Goal: Information Seeking & Learning: Understand process/instructions

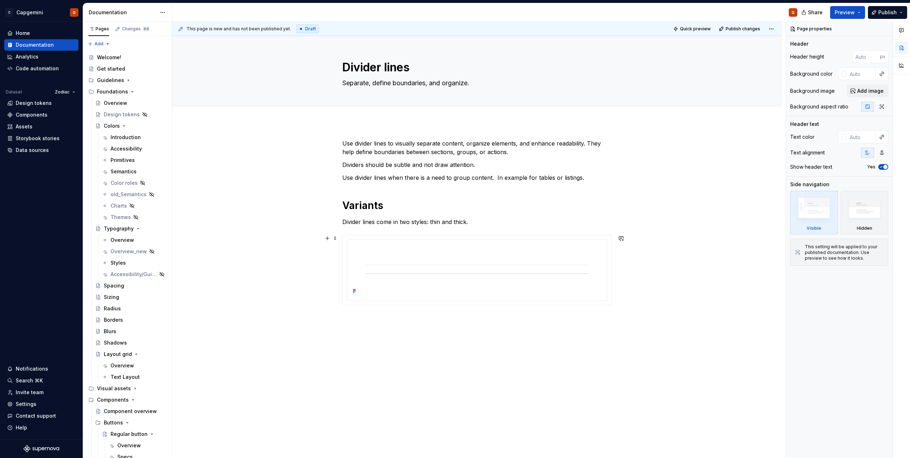
scroll to position [10, 0]
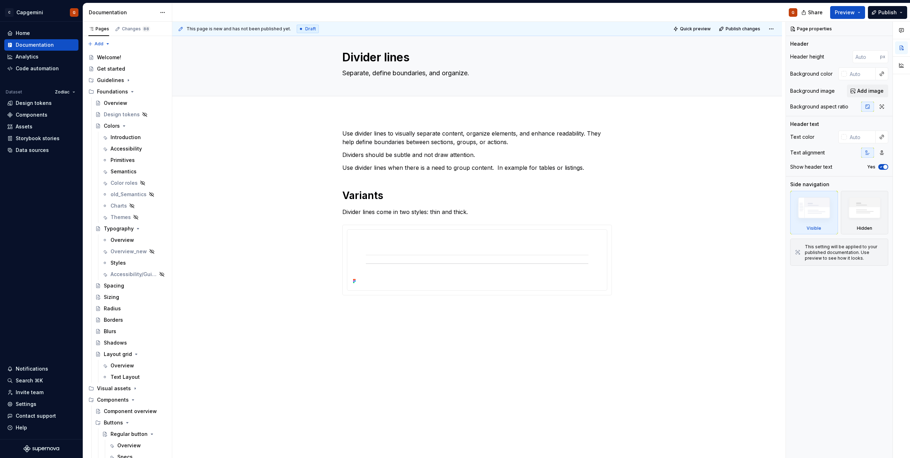
type textarea "*"
click at [453, 315] on div "Use divider lines to visually separate content, organize elements, and enhance …" at bounding box center [477, 225] width 270 height 192
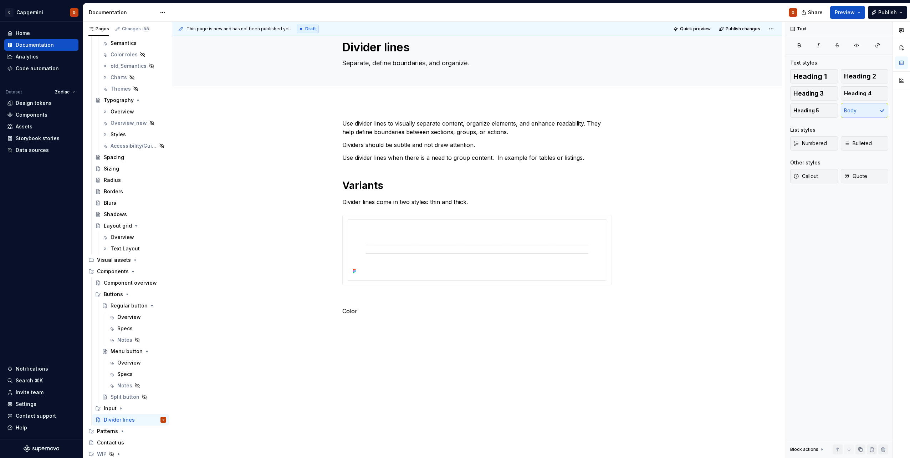
scroll to position [23, 0]
click at [349, 312] on div "Use divider lines to visually separate content, organize elements, and enhance …" at bounding box center [477, 218] width 270 height 205
click at [822, 77] on span "Heading 1" at bounding box center [811, 76] width 34 height 7
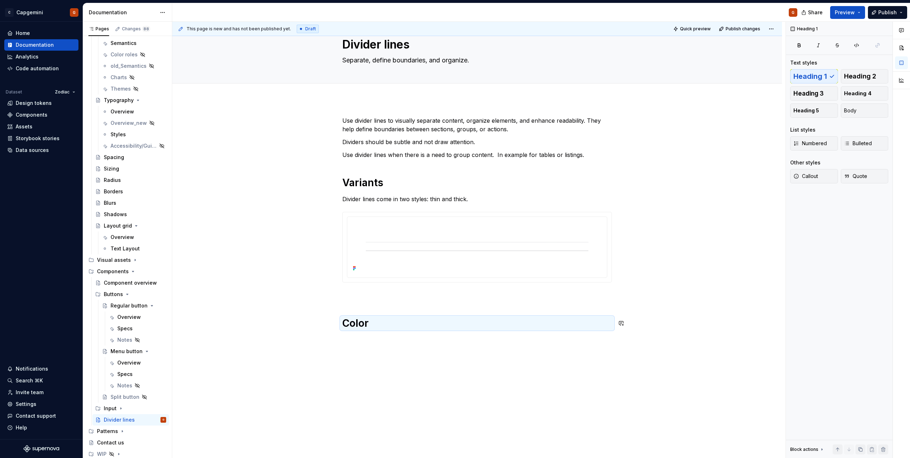
click at [433, 341] on div "Use divider lines to visually separate content, organize elements, and enhance …" at bounding box center [477, 287] width 610 height 376
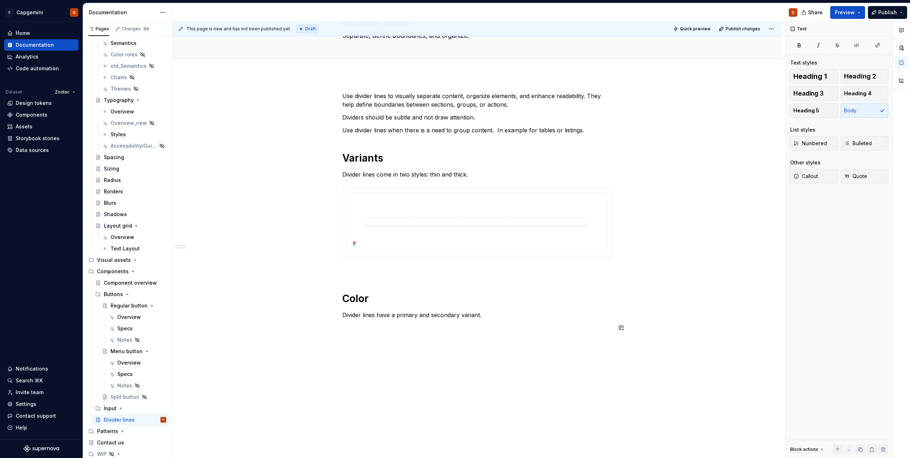
scroll to position [67, 0]
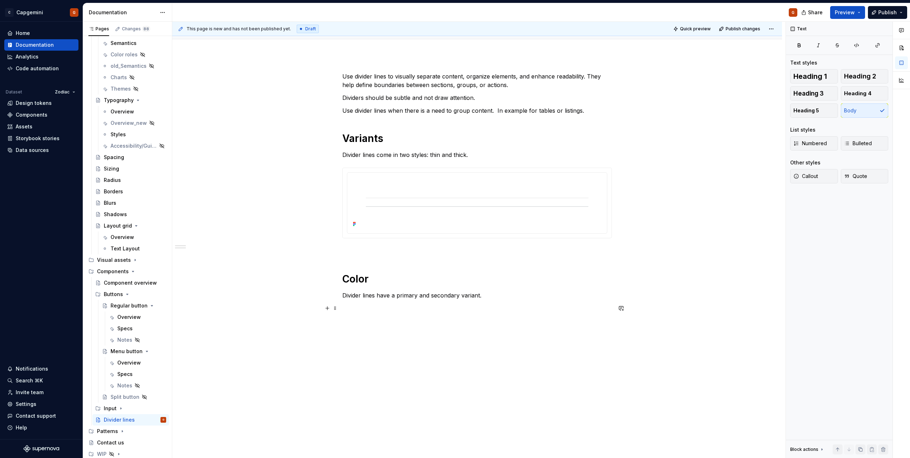
click at [449, 304] on p at bounding box center [477, 308] width 270 height 9
click at [403, 258] on div "Use divider lines to visually separate content, organize elements, and enhance …" at bounding box center [477, 192] width 270 height 240
click at [402, 248] on p at bounding box center [477, 251] width 270 height 9
click at [475, 154] on p "Divider lines come in two styles: thin and thick." at bounding box center [477, 155] width 270 height 9
click at [436, 255] on p at bounding box center [477, 251] width 270 height 9
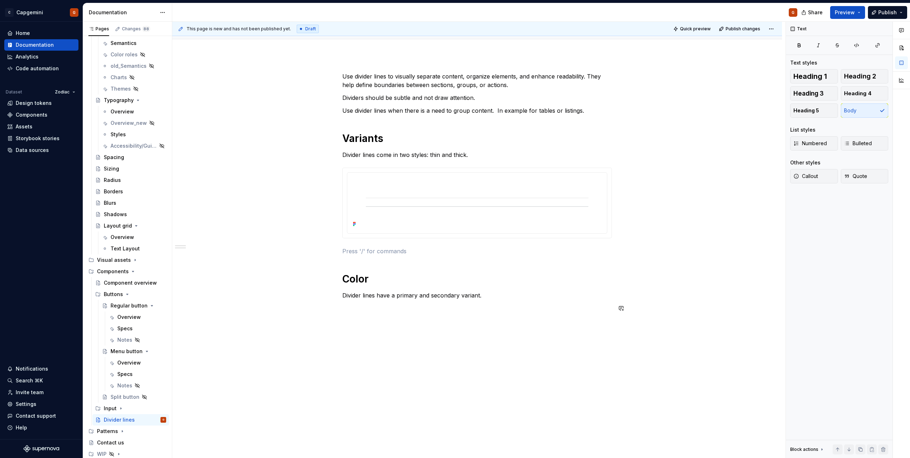
click at [444, 320] on div "Use divider lines to visually separate content, organize elements, and enhance …" at bounding box center [477, 196] width 270 height 249
click at [486, 300] on div "Use divider lines to visually separate content, organize elements, and enhance …" at bounding box center [477, 192] width 270 height 240
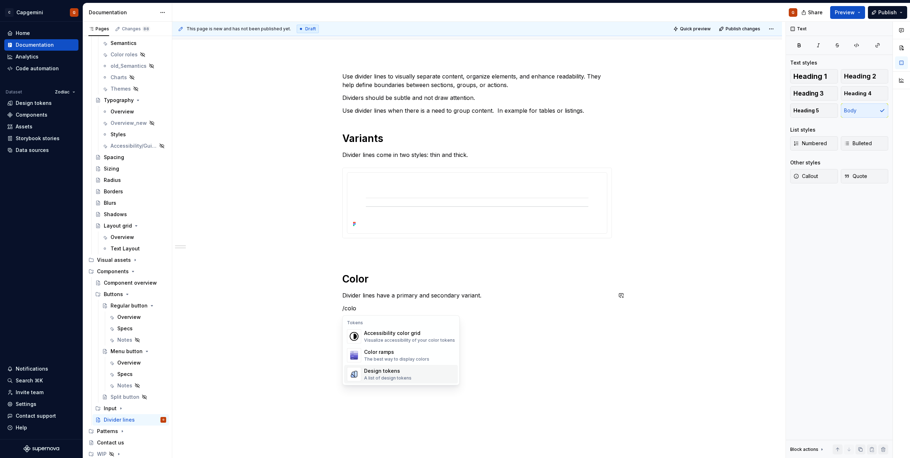
click at [375, 373] on div "Design tokens" at bounding box center [387, 370] width 47 height 7
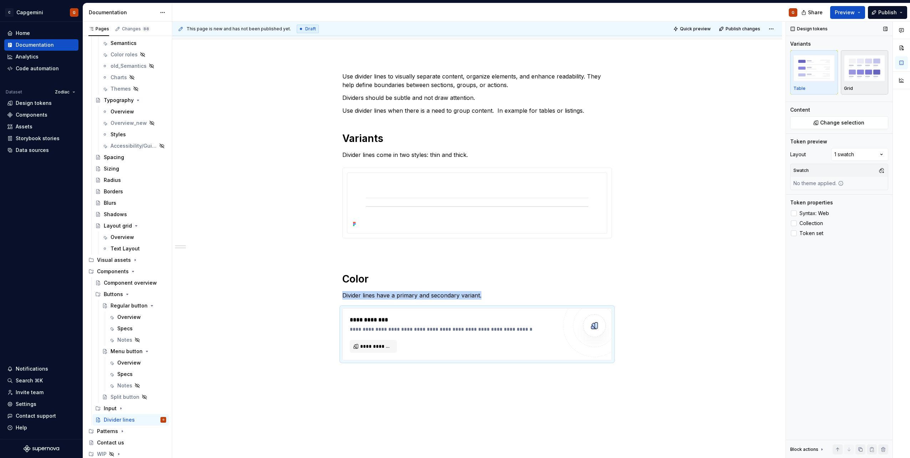
click at [864, 75] on img "button" at bounding box center [864, 68] width 41 height 26
type textarea "*"
click at [827, 117] on span at bounding box center [840, 119] width 98 height 6
click at [838, 145] on span "Change selection" at bounding box center [842, 147] width 44 height 7
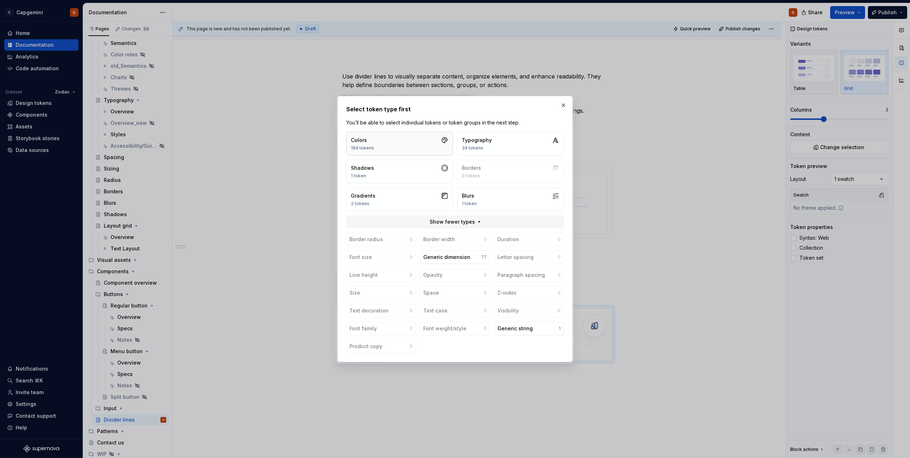
click at [431, 148] on button "Colors 194 tokens" at bounding box center [399, 144] width 107 height 24
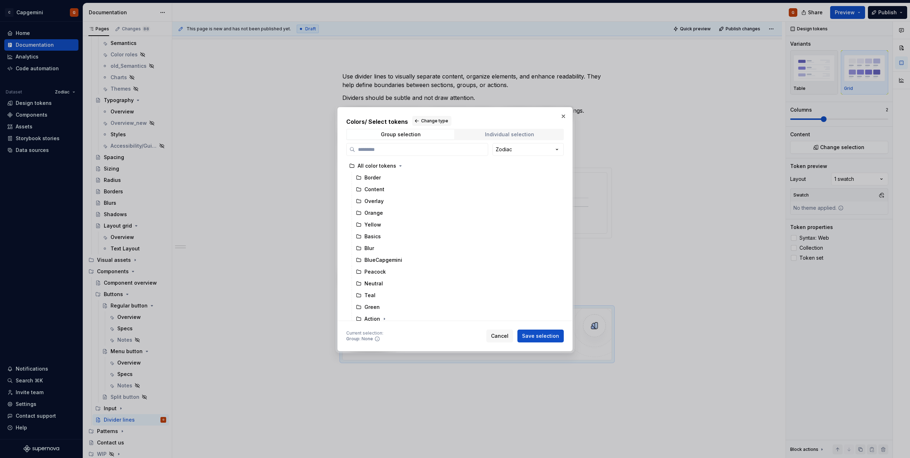
click at [508, 131] on span "Individual selection" at bounding box center [509, 134] width 107 height 10
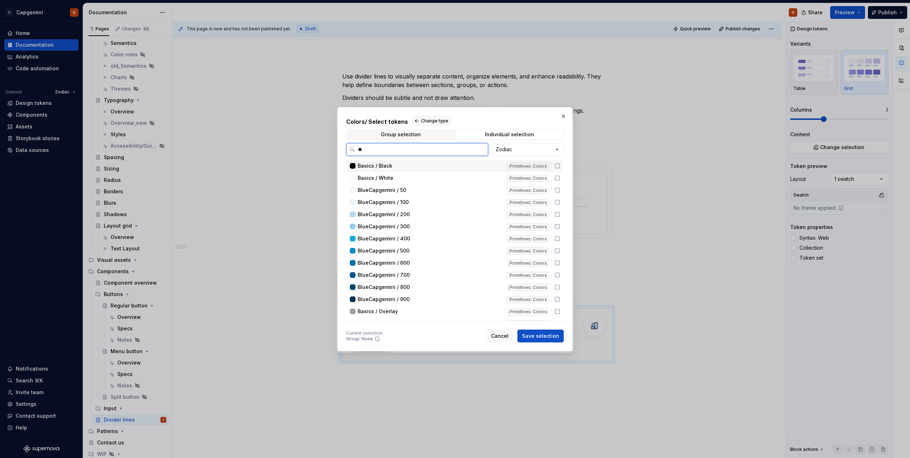
scroll to position [0, 0]
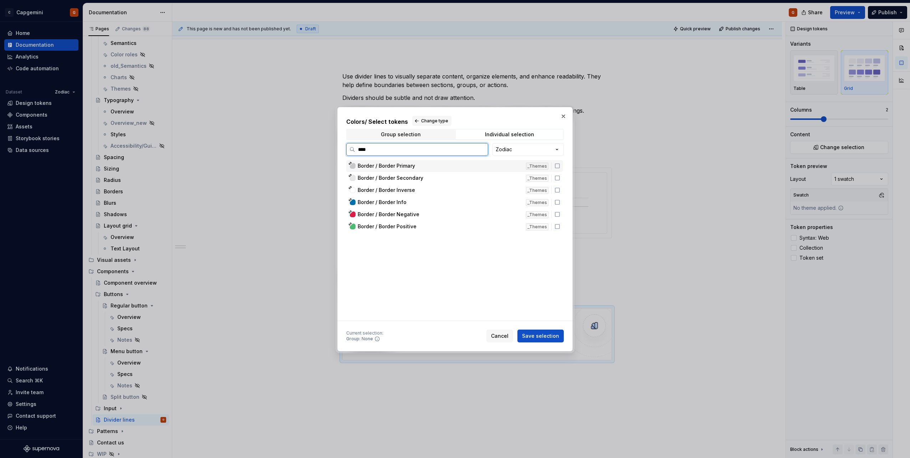
type input "*****"
click at [559, 178] on icon at bounding box center [558, 178] width 6 height 6
click at [559, 168] on icon at bounding box center [557, 166] width 4 height 4
click at [549, 337] on span "Save selection" at bounding box center [540, 335] width 37 height 7
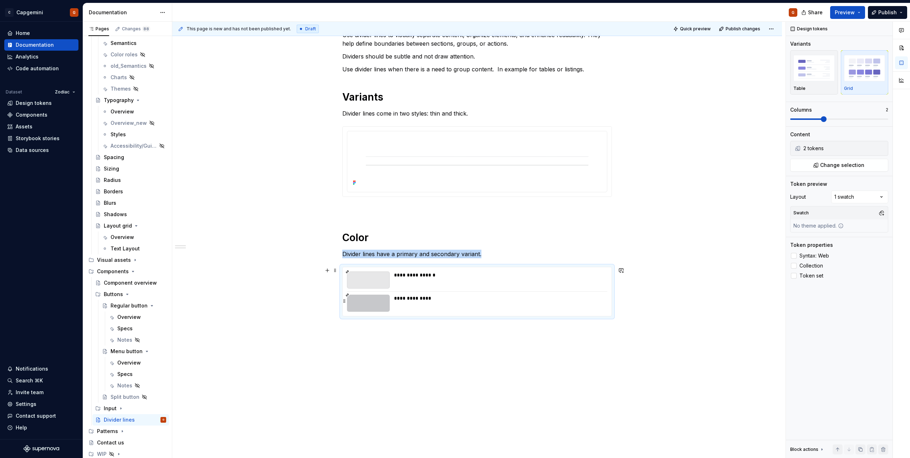
scroll to position [112, 0]
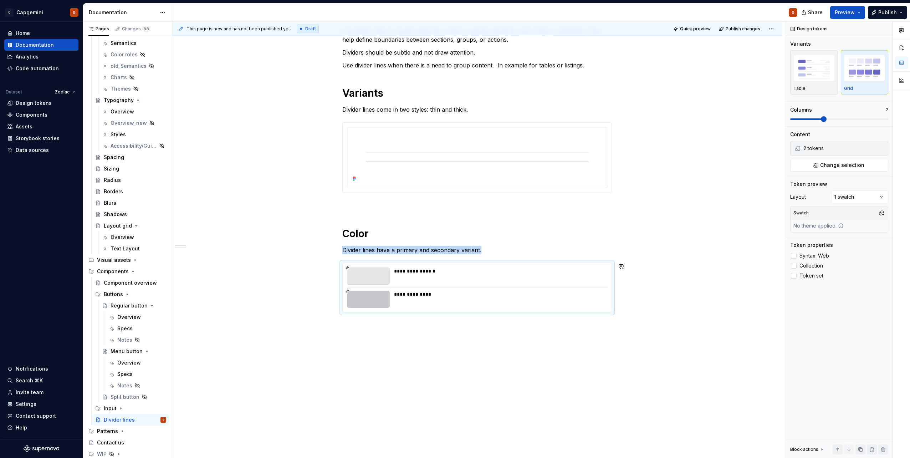
click at [529, 325] on div "**********" at bounding box center [477, 234] width 610 height 449
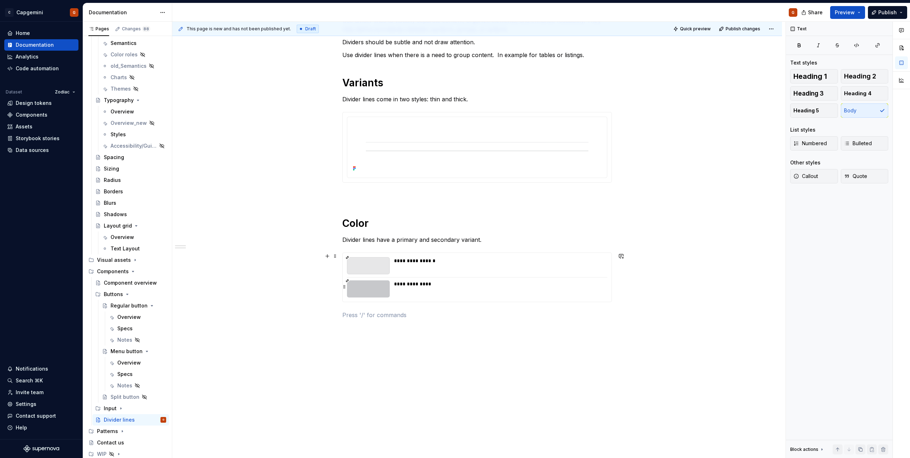
scroll to position [129, 0]
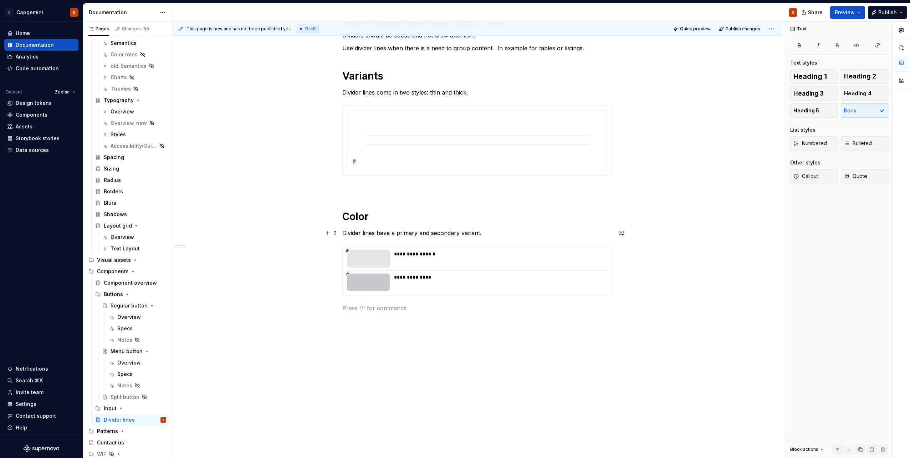
click at [498, 235] on p "Divider lines have a primary and secondary variant." at bounding box center [477, 233] width 270 height 9
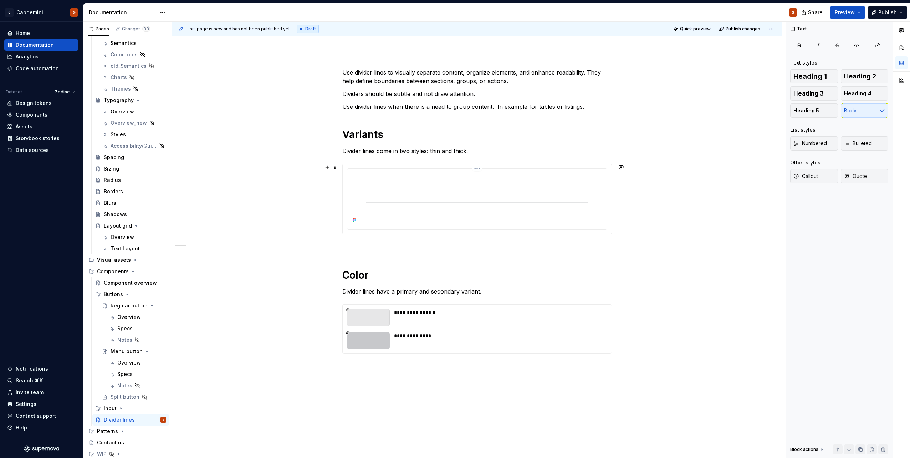
scroll to position [71, 0]
click at [490, 94] on p "Dividers should be subtle and not draw attention." at bounding box center [477, 93] width 270 height 9
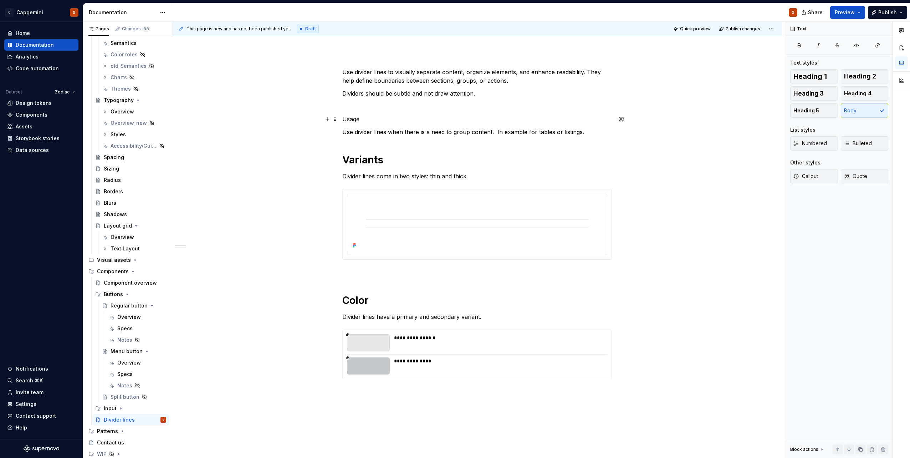
click at [353, 118] on p "Usage" at bounding box center [477, 119] width 270 height 9
click at [829, 75] on button "Heading 1" at bounding box center [815, 76] width 48 height 14
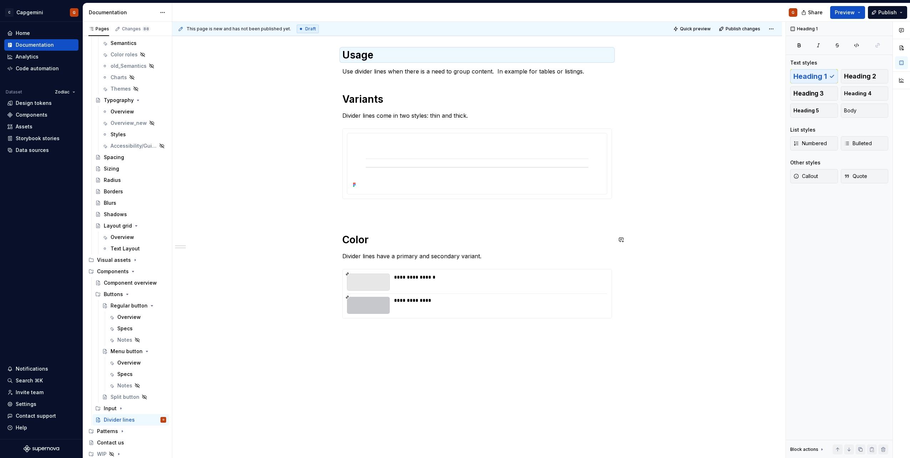
scroll to position [174, 0]
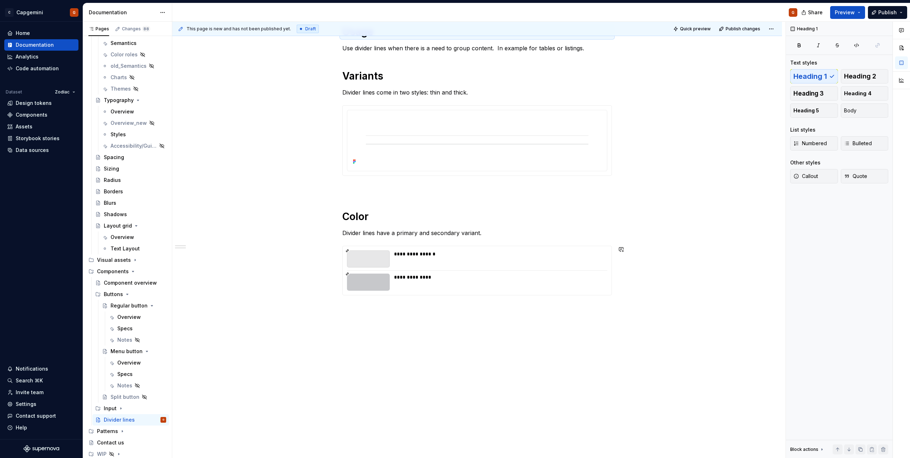
click at [492, 238] on div "**********" at bounding box center [477, 138] width 270 height 347
click at [483, 228] on div "**********" at bounding box center [477, 138] width 270 height 347
click at [478, 92] on p "Divider lines come in two styles: thin and thick." at bounding box center [477, 92] width 270 height 9
click at [435, 188] on p at bounding box center [477, 188] width 270 height 9
click at [865, 78] on span "Heading 2" at bounding box center [860, 76] width 32 height 7
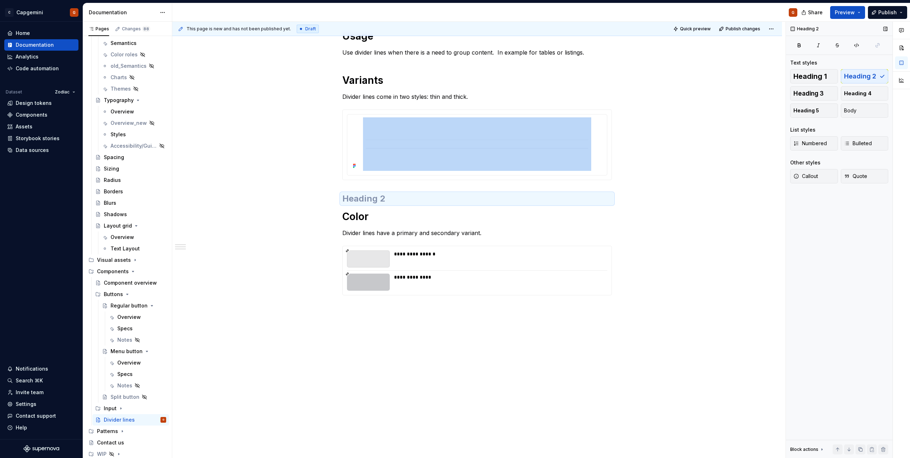
scroll to position [169, 0]
click at [371, 203] on h2 at bounding box center [477, 198] width 270 height 11
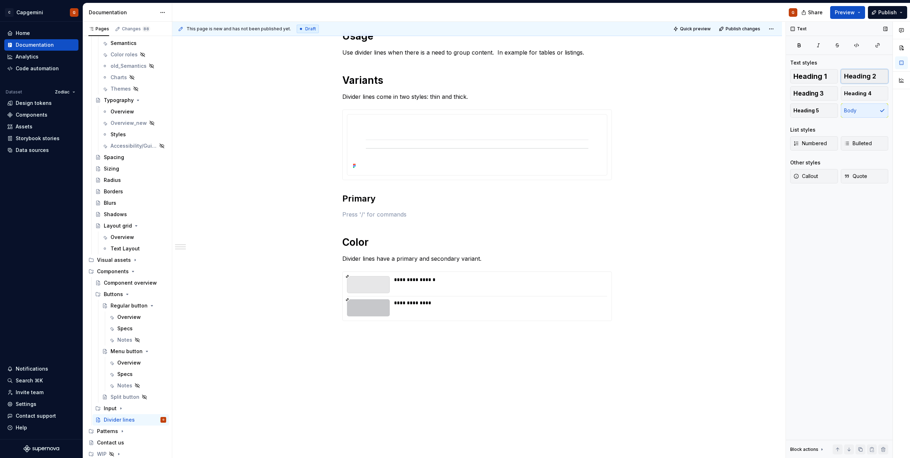
click at [877, 77] on button "Heading 2" at bounding box center [865, 76] width 48 height 14
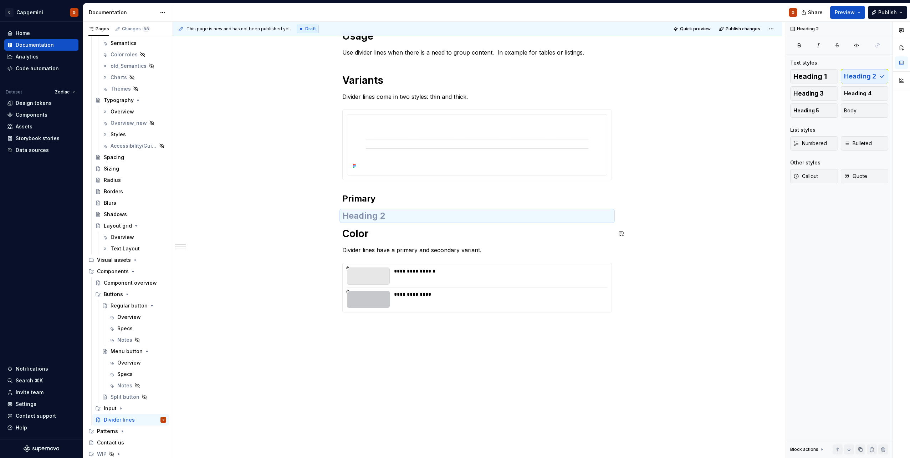
click at [359, 221] on h2 at bounding box center [477, 215] width 270 height 11
click at [391, 197] on h2 "Primary" at bounding box center [477, 198] width 270 height 11
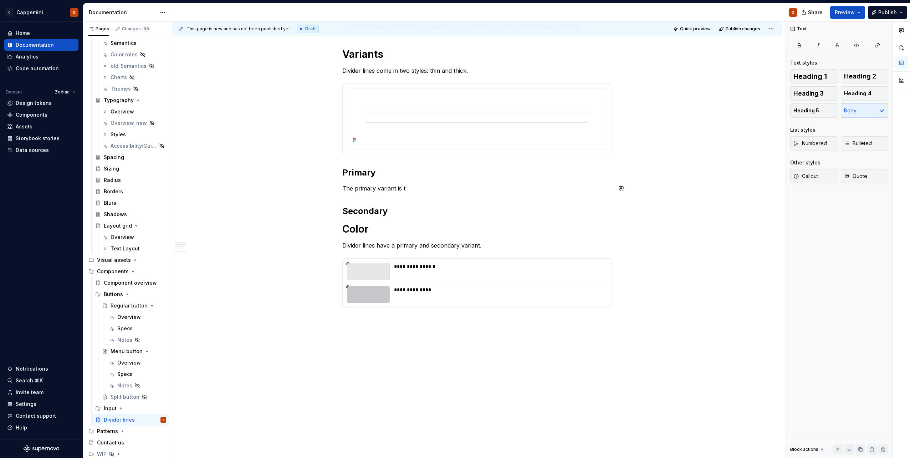
scroll to position [205, 0]
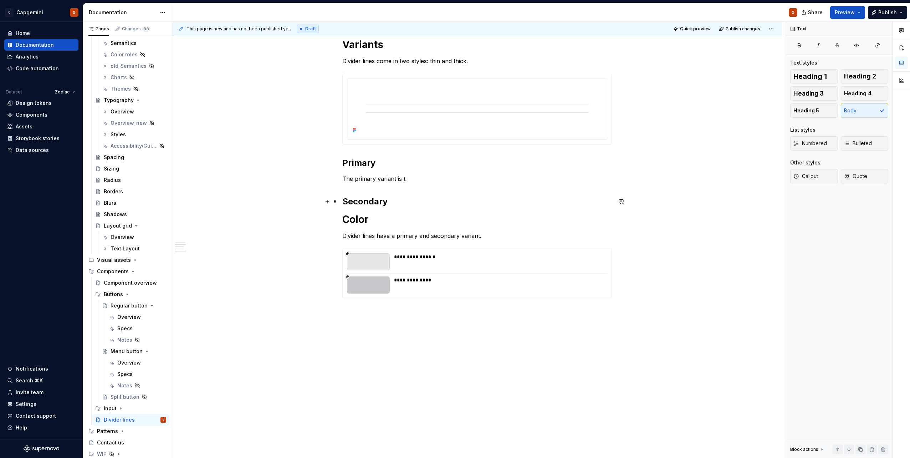
click at [420, 203] on h2 "Secondary" at bounding box center [477, 201] width 270 height 11
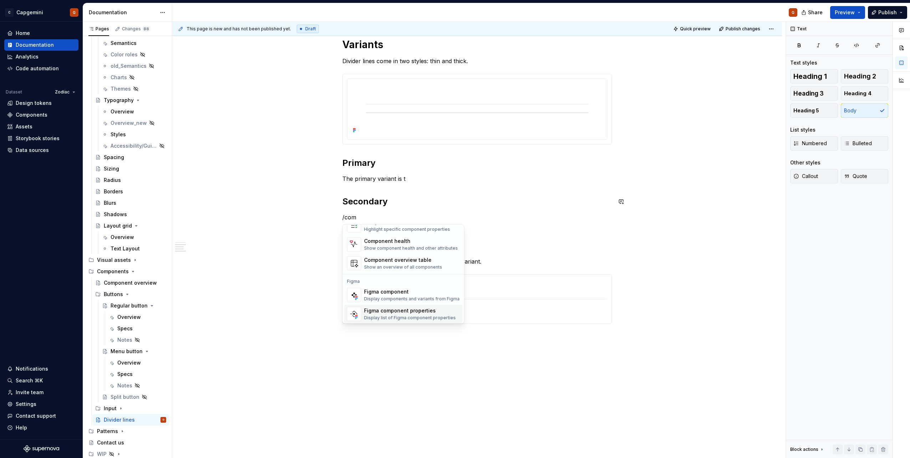
scroll to position [21, 0]
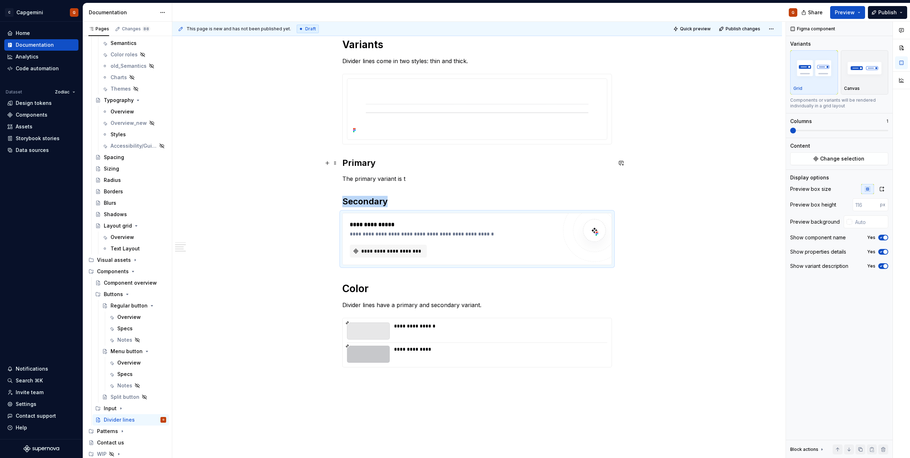
click at [422, 180] on p "The primary variant is t" at bounding box center [477, 178] width 270 height 9
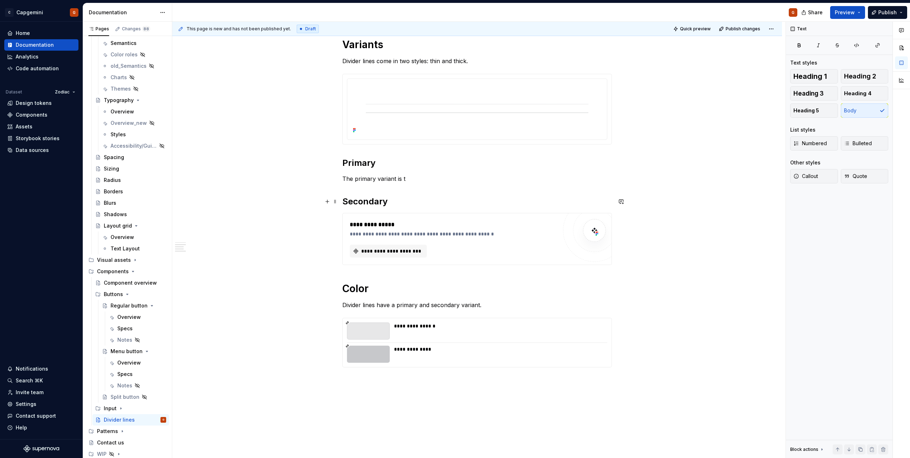
click at [420, 198] on h2 "Secondary" at bounding box center [477, 201] width 270 height 11
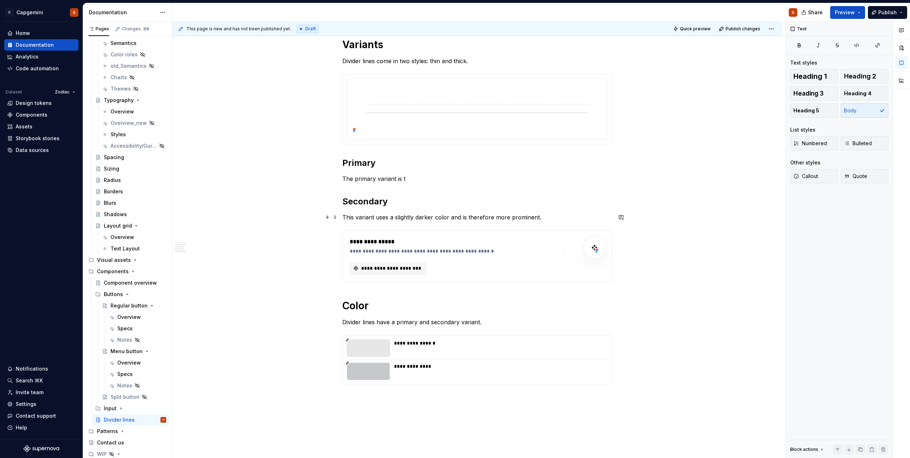
click at [463, 217] on p "This variant uses a slightly darker color and is therefore more prominent." at bounding box center [477, 217] width 270 height 9
click at [557, 199] on h2 "Secondary" at bounding box center [477, 201] width 270 height 11
click at [549, 185] on div "**********" at bounding box center [477, 168] width 270 height 468
click at [547, 177] on p "The primary variant is t" at bounding box center [477, 178] width 270 height 9
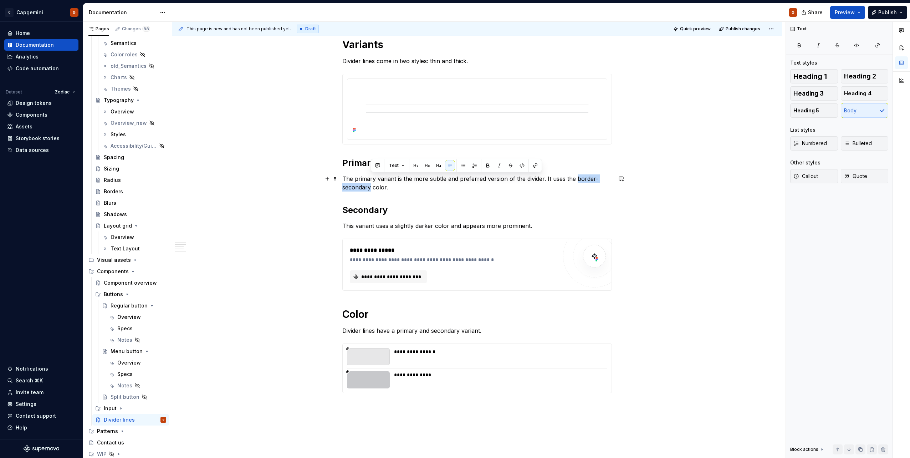
drag, startPoint x: 576, startPoint y: 179, endPoint x: 371, endPoint y: 186, distance: 205.2
click at [371, 186] on p "The primary variant is the more subtle and preferred version of the divider. It…" at bounding box center [477, 182] width 270 height 17
click at [858, 46] on icon "button" at bounding box center [857, 45] width 6 height 6
click at [412, 376] on div "**********" at bounding box center [498, 374] width 209 height 7
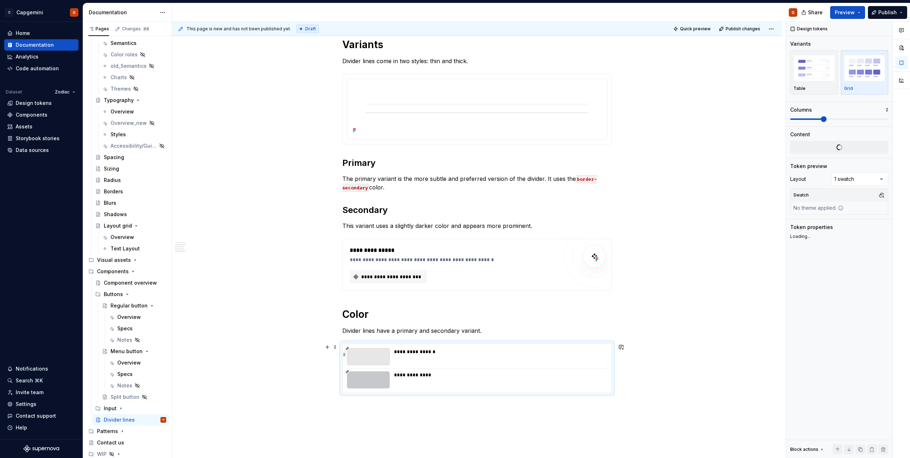
type textarea "*"
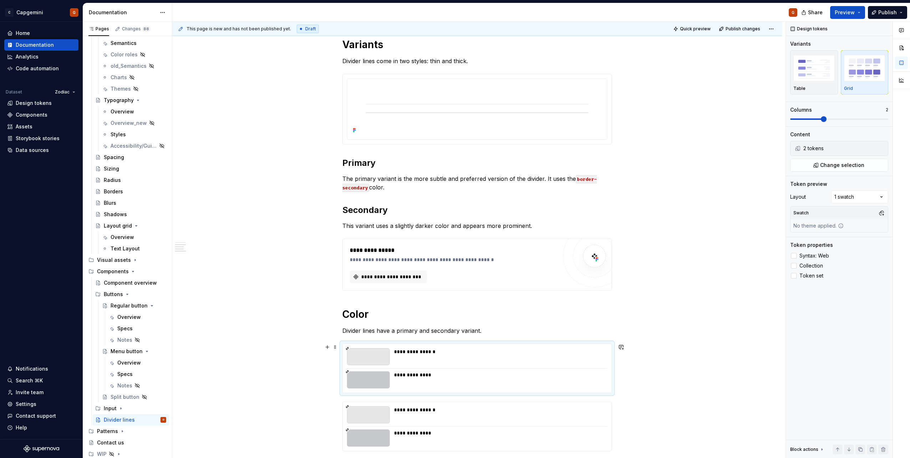
click at [356, 369] on div "**********" at bounding box center [477, 368] width 269 height 49
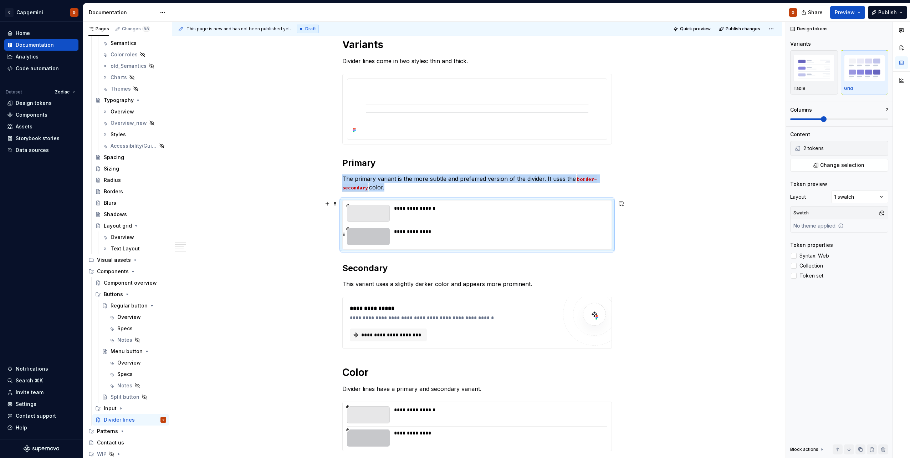
click at [406, 230] on div "**********" at bounding box center [498, 231] width 209 height 7
click at [822, 162] on span "Change selection" at bounding box center [842, 165] width 44 height 7
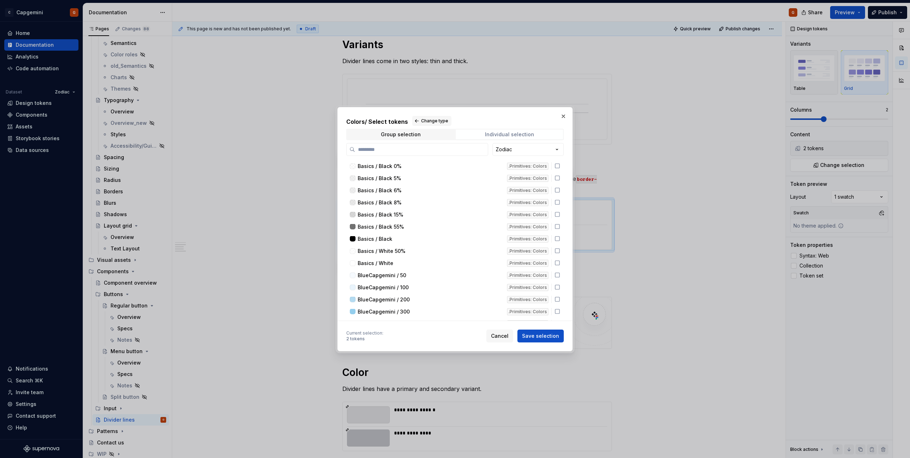
click at [532, 132] on div "Individual selection" at bounding box center [509, 135] width 49 height 6
click at [396, 136] on div "Group selection" at bounding box center [401, 135] width 40 height 6
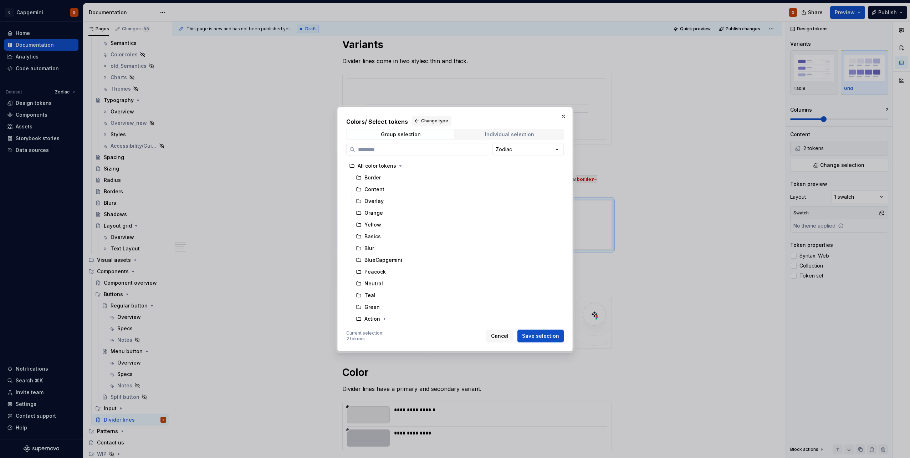
click at [511, 133] on div "Individual selection" at bounding box center [509, 135] width 49 height 6
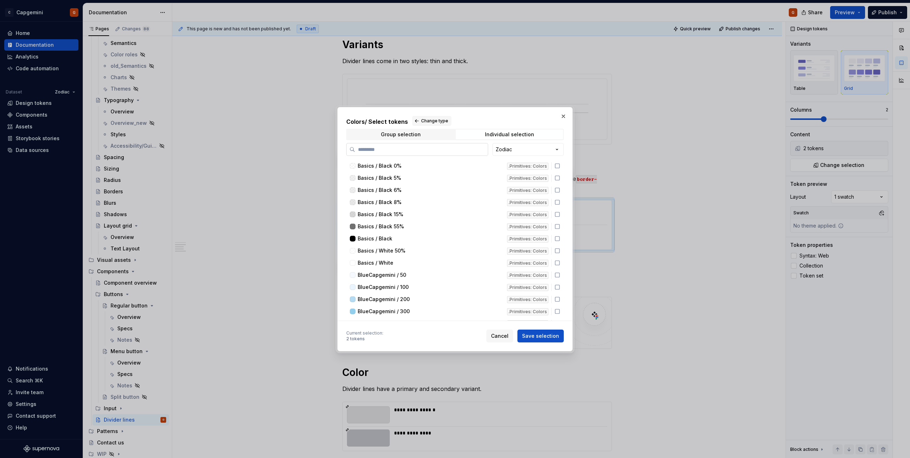
click at [453, 148] on input "search" at bounding box center [421, 149] width 133 height 7
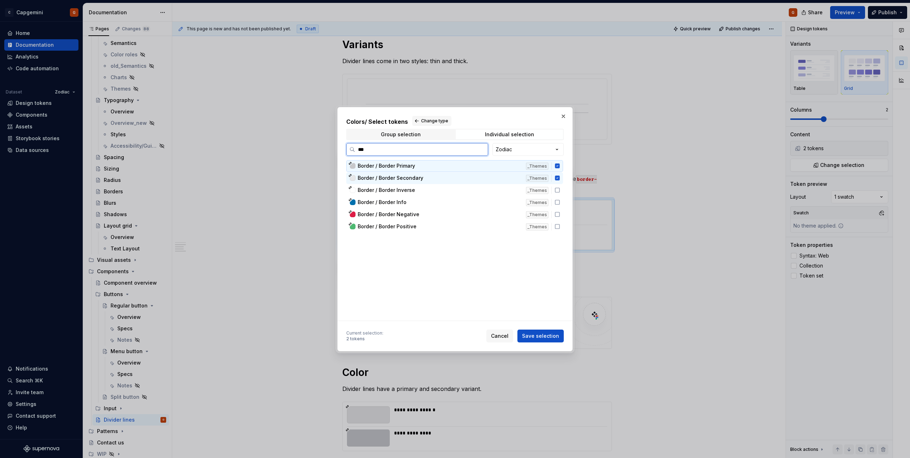
type input "****"
click at [558, 166] on icon at bounding box center [557, 165] width 5 height 5
click at [543, 331] on button "Save selection" at bounding box center [541, 336] width 46 height 13
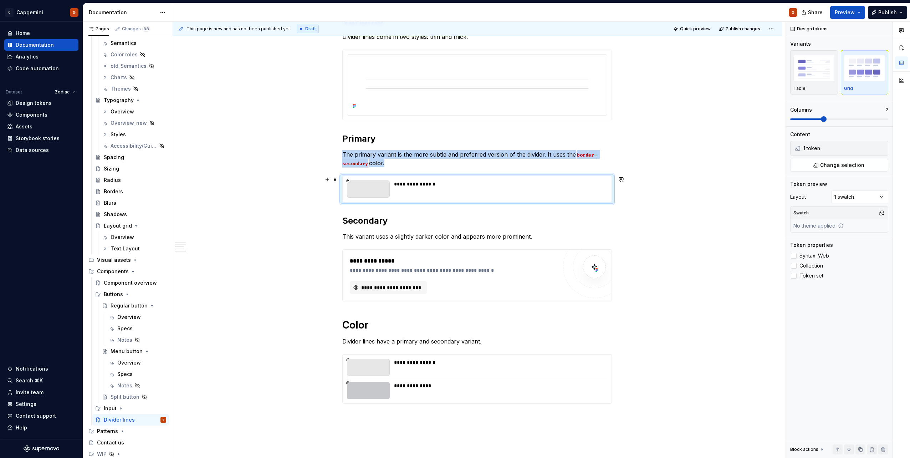
scroll to position [241, 0]
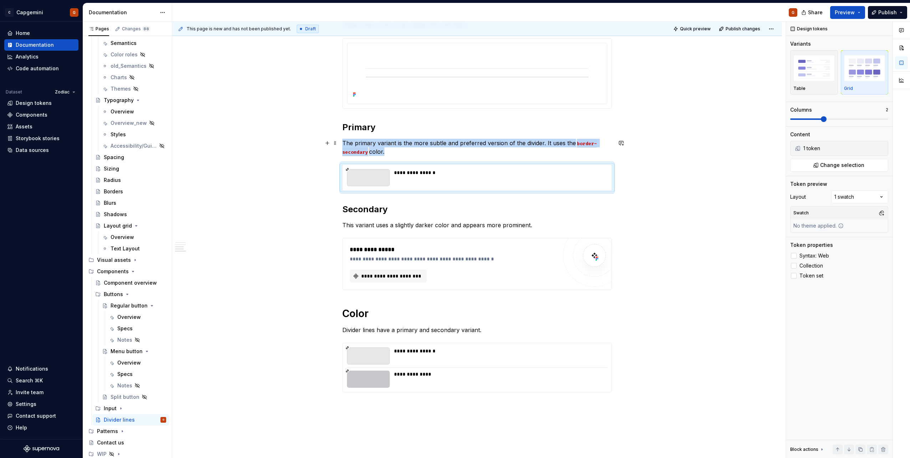
click at [405, 156] on p "The primary variant is the more subtle and preferred version of the divider. It…" at bounding box center [477, 147] width 270 height 17
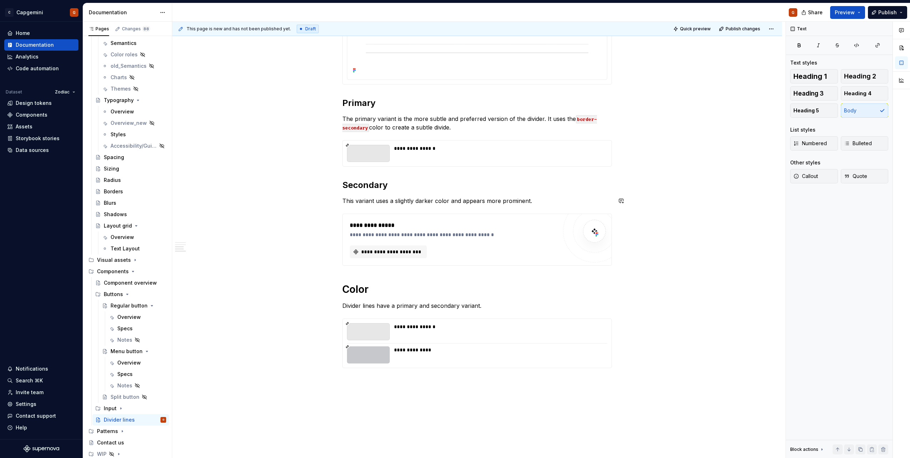
scroll to position [276, 0]
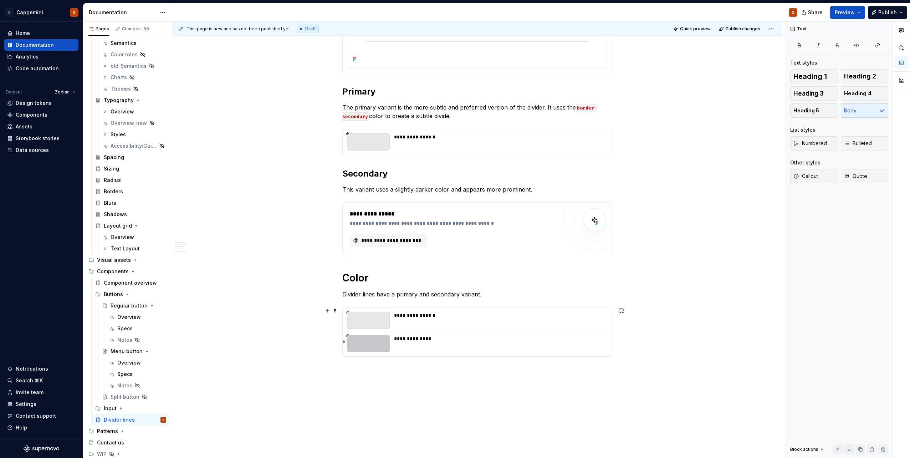
click at [408, 340] on div "**********" at bounding box center [498, 338] width 209 height 7
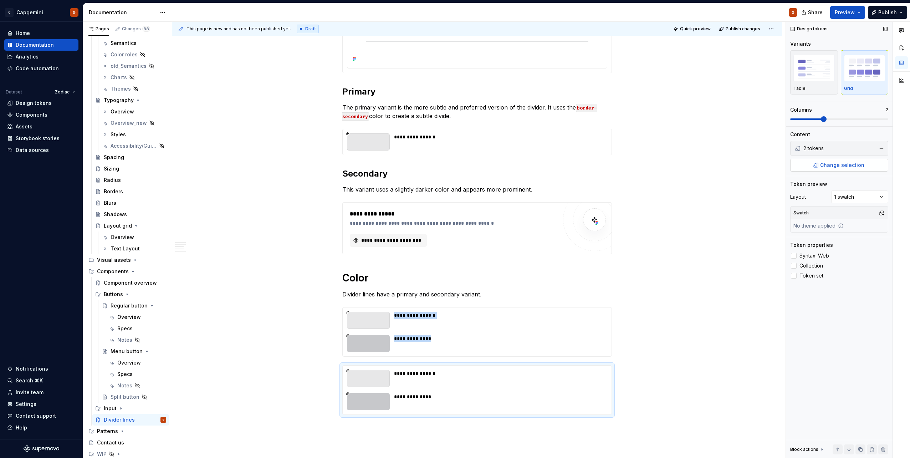
click at [868, 163] on button "Change selection" at bounding box center [840, 165] width 98 height 13
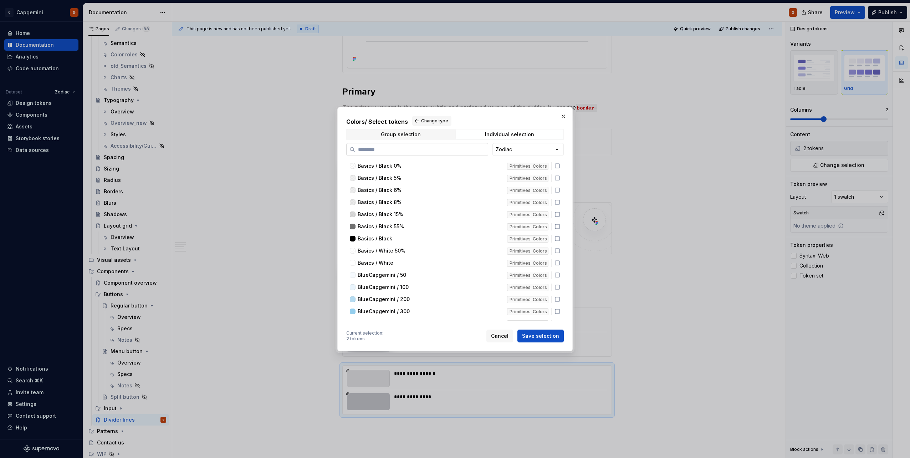
click at [437, 152] on input "search" at bounding box center [421, 149] width 133 height 7
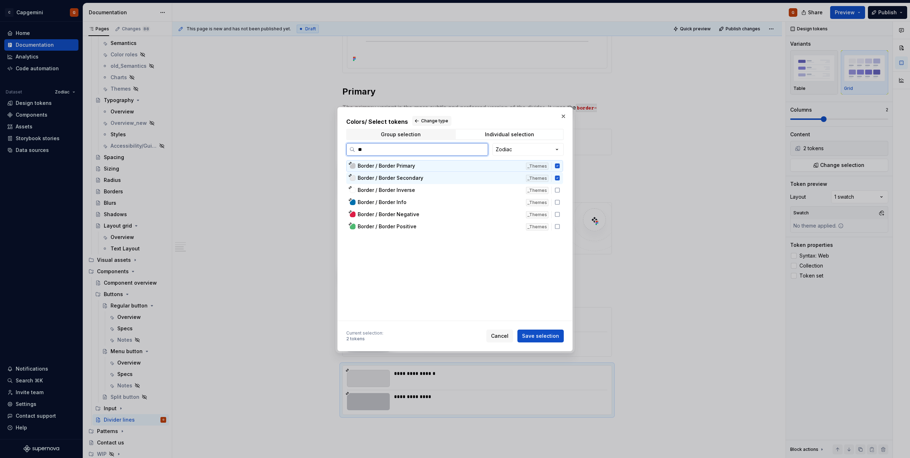
type input "***"
click at [556, 176] on icon at bounding box center [557, 178] width 5 height 5
click at [554, 334] on span "Save selection" at bounding box center [540, 335] width 37 height 7
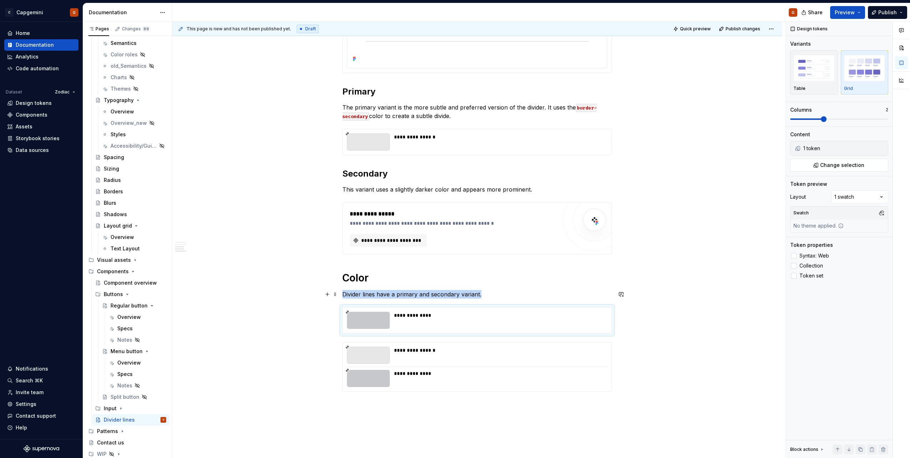
click at [504, 292] on p "Divider lines have a primary and secondary variant." at bounding box center [477, 294] width 270 height 9
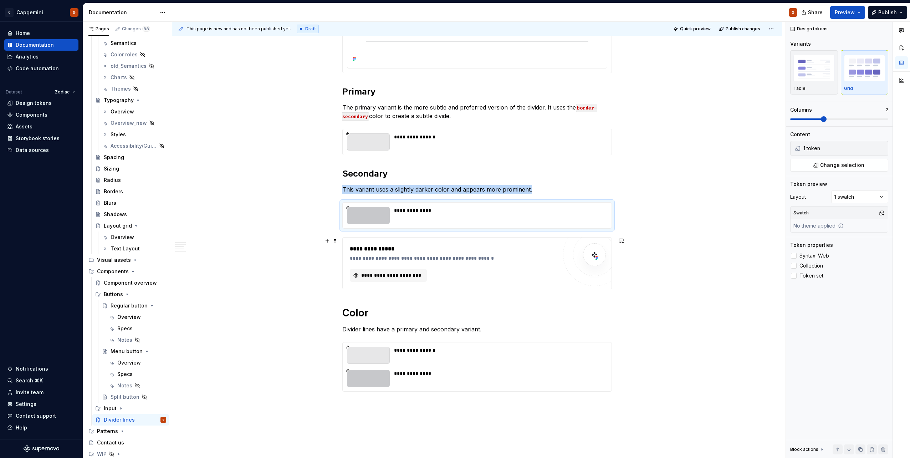
click at [387, 252] on div "**********" at bounding box center [454, 249] width 208 height 9
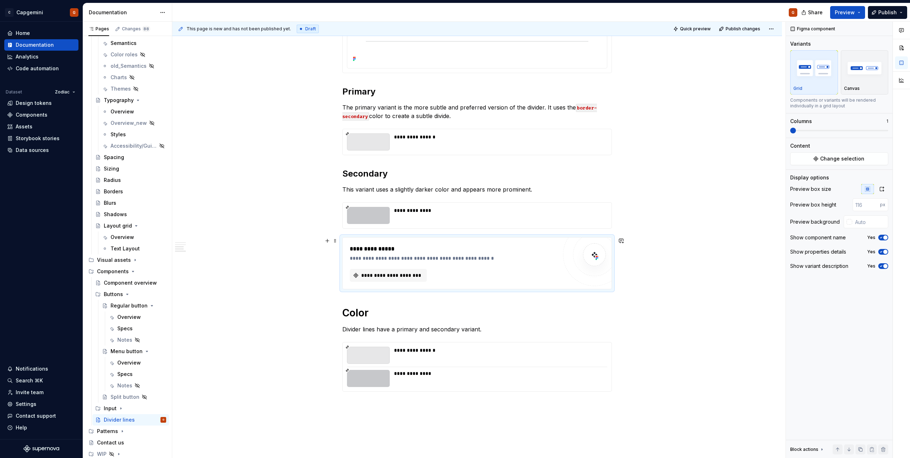
scroll to position [348, 0]
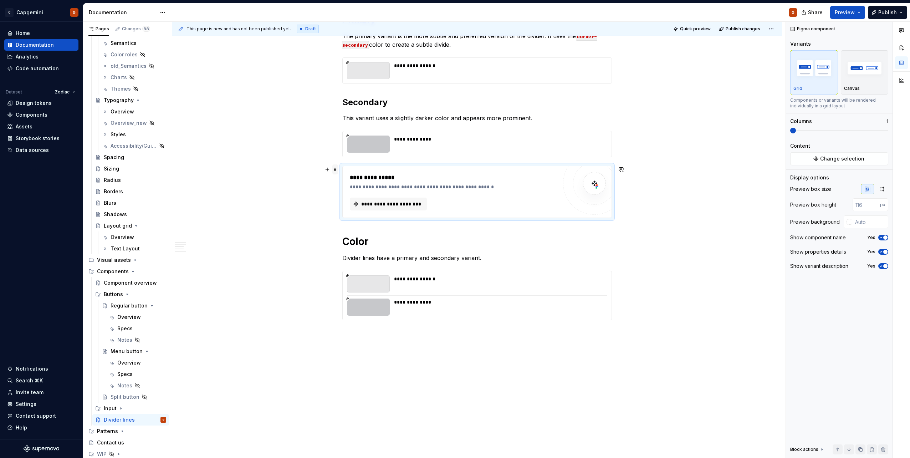
click at [337, 172] on span at bounding box center [335, 169] width 6 height 10
click at [465, 182] on div "**********" at bounding box center [454, 181] width 208 height 17
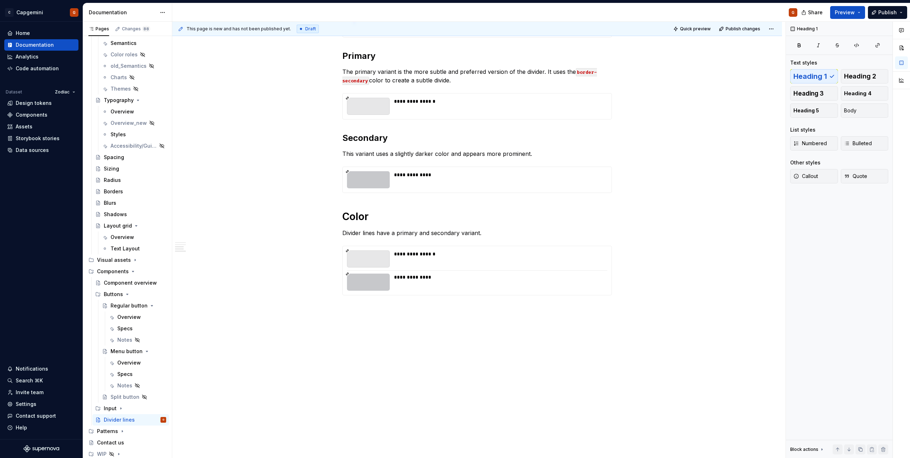
scroll to position [312, 0]
click at [382, 154] on p "This variant uses a slightly darker color and appears more prominent." at bounding box center [477, 153] width 270 height 9
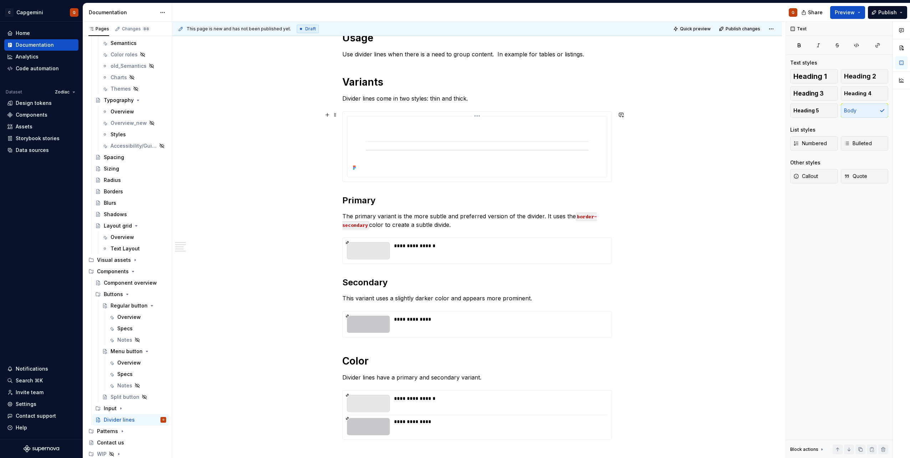
scroll to position [134, 0]
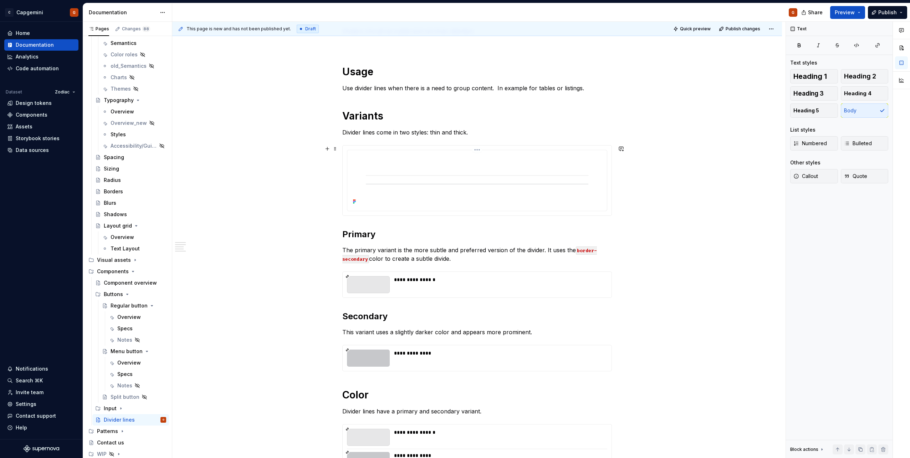
click at [486, 160] on img at bounding box center [477, 180] width 228 height 54
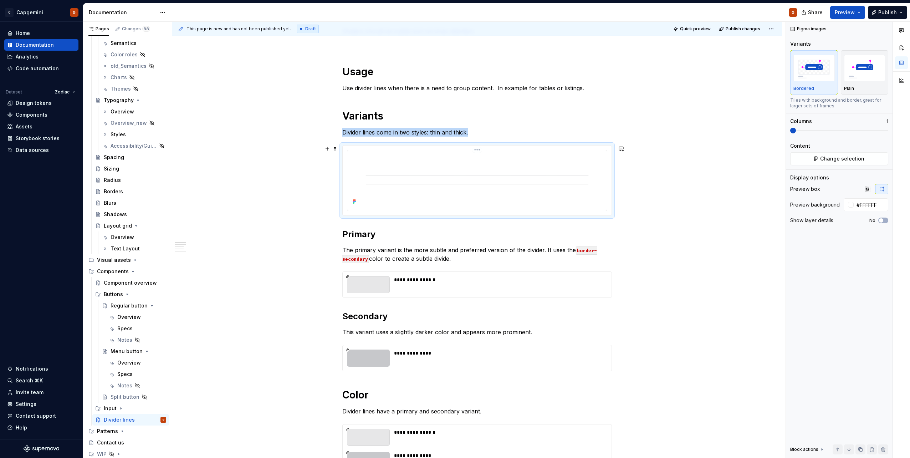
click at [476, 151] on html "C Capgemini G Home Documentation Analytics Code automation Dataset Zodiac Desig…" at bounding box center [455, 229] width 910 height 458
click at [503, 187] on div "Update Figma image" at bounding box center [516, 187] width 60 height 7
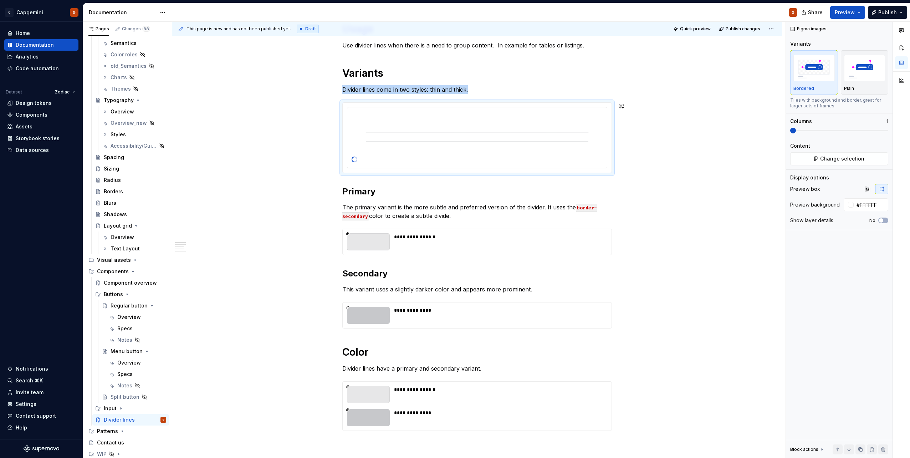
scroll to position [205, 0]
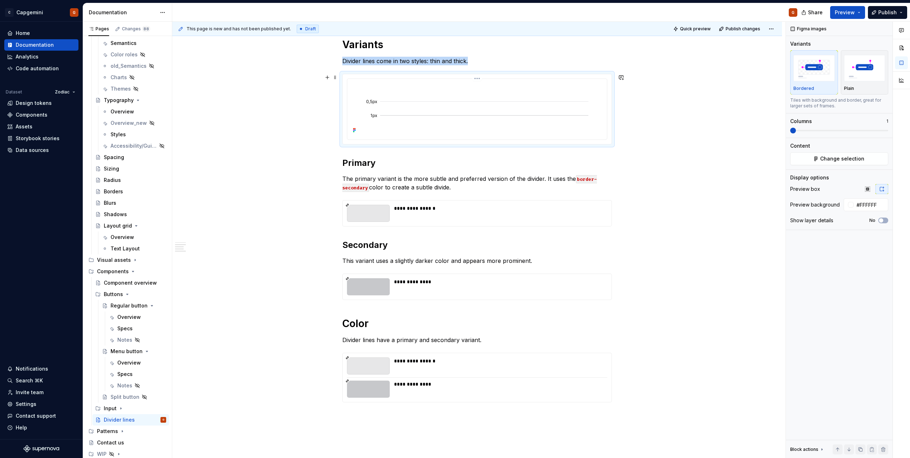
click at [455, 113] on img at bounding box center [477, 109] width 228 height 54
click at [475, 79] on html "C Capgemini G Home Documentation Analytics Code automation Dataset Zodiac Desig…" at bounding box center [455, 229] width 910 height 458
click at [483, 113] on div "Update Figma image" at bounding box center [511, 116] width 74 height 11
click at [857, 10] on button "Preview" at bounding box center [847, 12] width 35 height 13
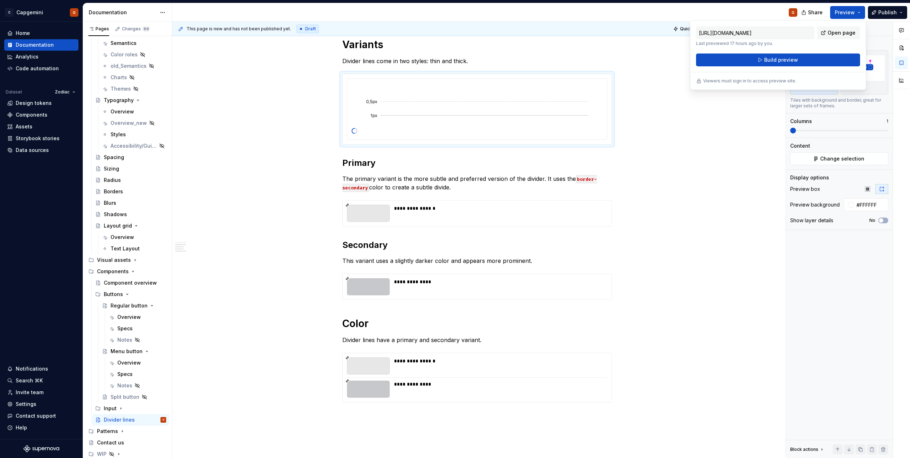
drag, startPoint x: 857, startPoint y: 10, endPoint x: 819, endPoint y: 53, distance: 57.4
click at [819, 53] on div "[URL][DOMAIN_NAME] Last previewed 17 hours ago by you. Open page Build preview" at bounding box center [778, 46] width 164 height 40
click at [818, 61] on button "Build preview" at bounding box center [778, 60] width 164 height 13
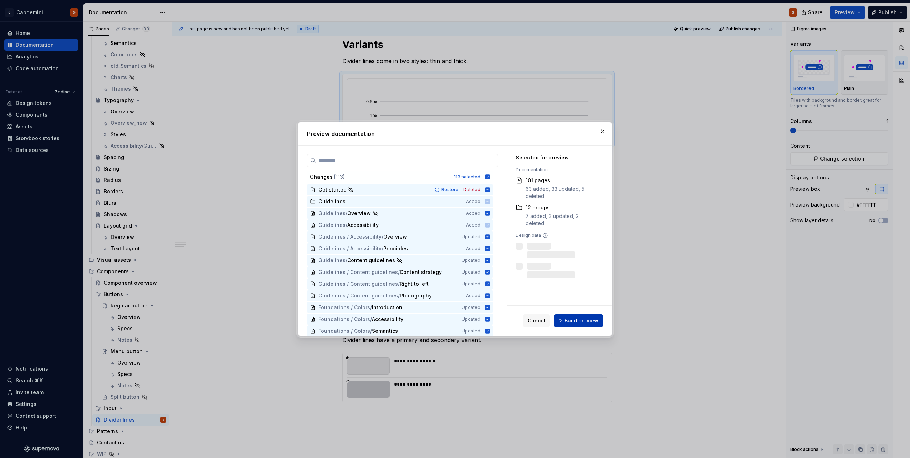
click at [583, 316] on button "Build preview" at bounding box center [578, 320] width 49 height 13
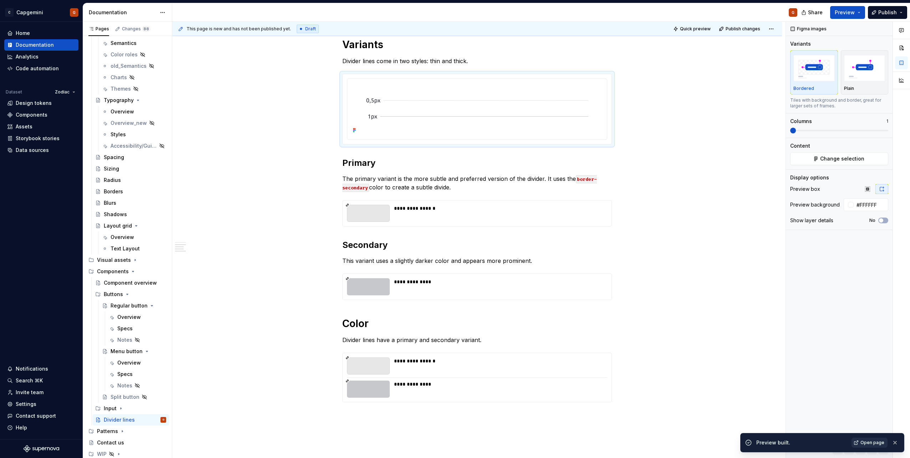
click at [874, 442] on span "Open page" at bounding box center [873, 443] width 24 height 6
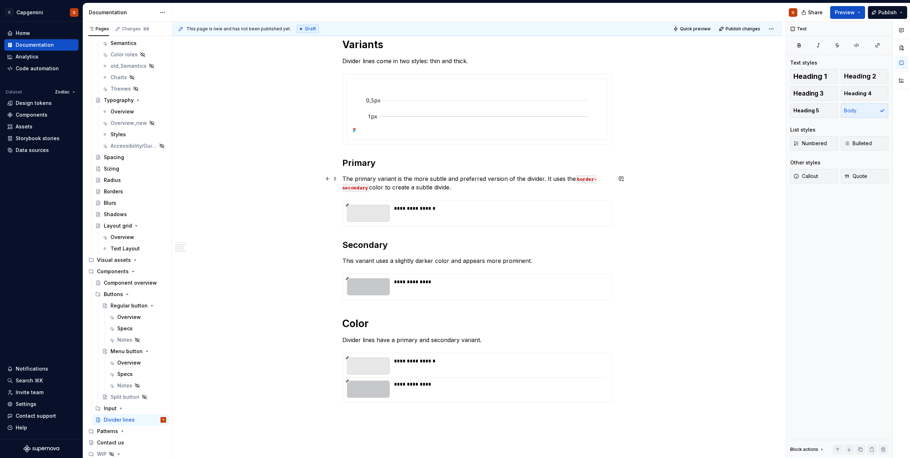
click at [451, 185] on p "The primary variant is the more subtle and preferred version of the divider. It…" at bounding box center [477, 182] width 270 height 17
drag, startPoint x: 489, startPoint y: 216, endPoint x: 721, endPoint y: 166, distance: 236.5
click at [489, 216] on div "**********" at bounding box center [498, 213] width 209 height 17
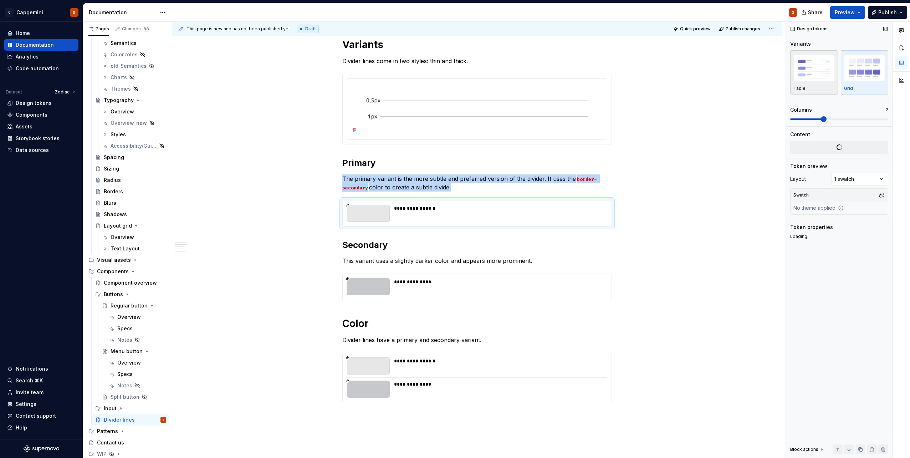
click at [823, 83] on div "Table" at bounding box center [814, 73] width 41 height 38
click at [588, 285] on div "**********" at bounding box center [498, 281] width 209 height 7
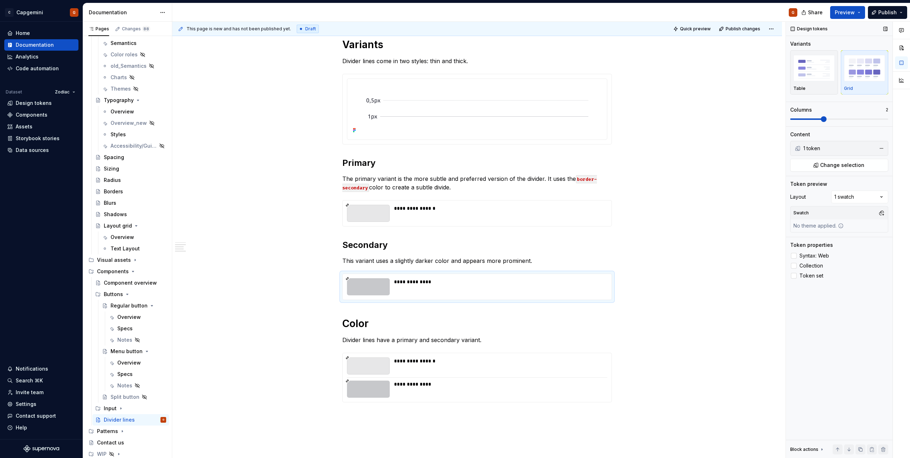
click at [805, 116] on div "Columns 2" at bounding box center [840, 114] width 98 height 16
click at [802, 119] on span at bounding box center [807, 118] width 33 height 1
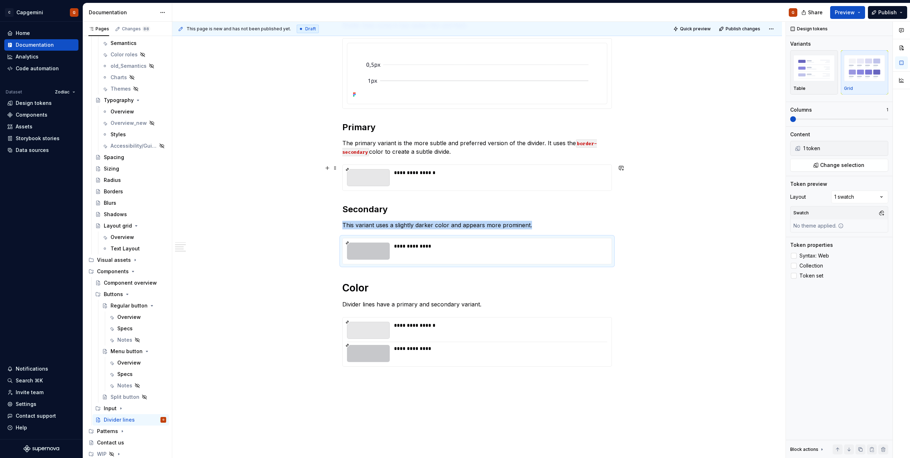
scroll to position [169, 0]
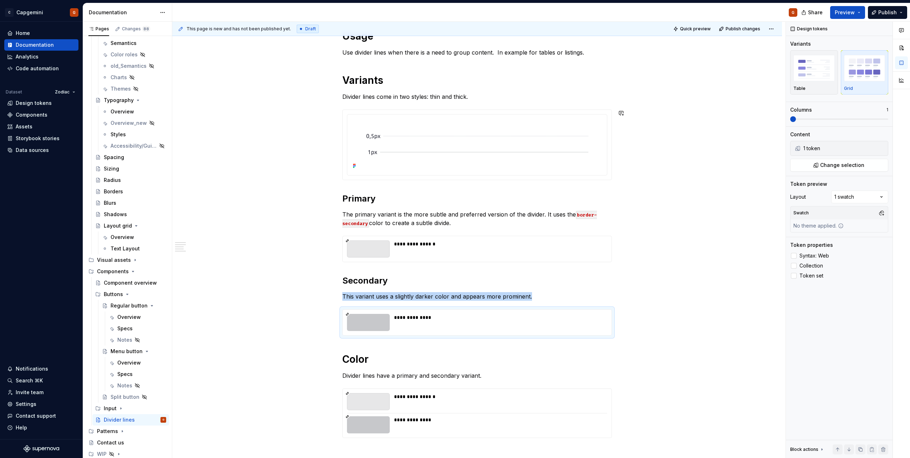
click at [471, 101] on div "**********" at bounding box center [477, 213] width 270 height 486
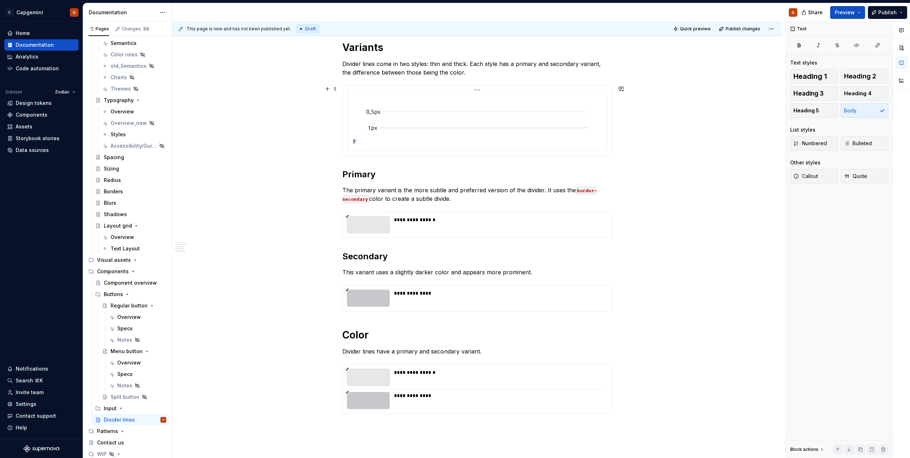
scroll to position [241, 0]
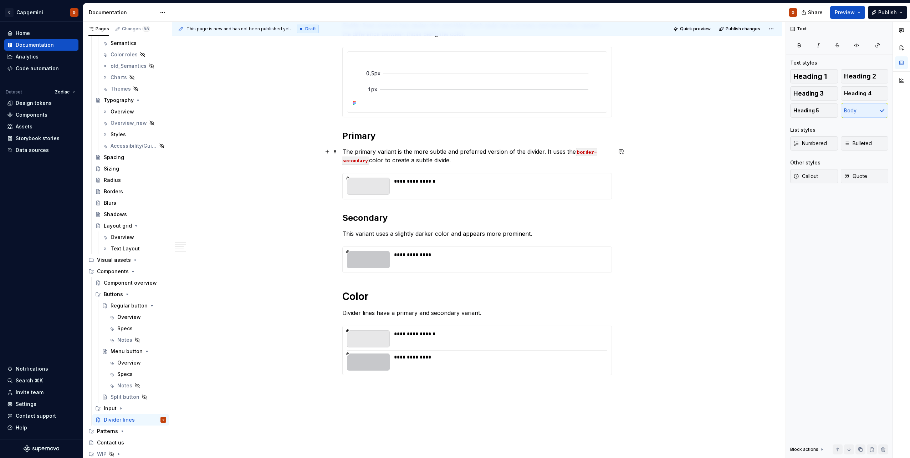
click at [524, 160] on p "The primary variant is the more subtle and preferred version of the divider. It…" at bounding box center [477, 155] width 270 height 17
click at [396, 152] on p "The primary variant is the more subtle and preferred version of the divider. It…" at bounding box center [477, 155] width 270 height 17
click at [405, 161] on p "The primary variant is the more subtle and preferred version of the divider. It…" at bounding box center [477, 155] width 270 height 17
click at [410, 280] on div "**********" at bounding box center [477, 145] width 270 height 494
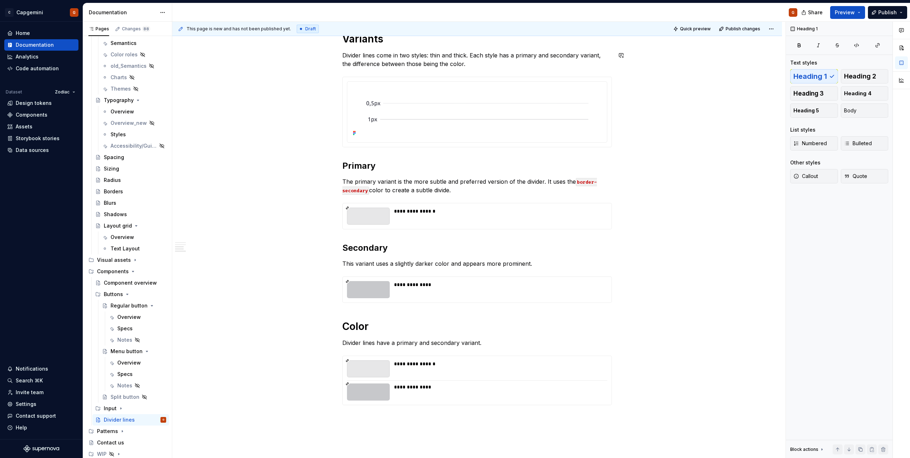
scroll to position [276, 0]
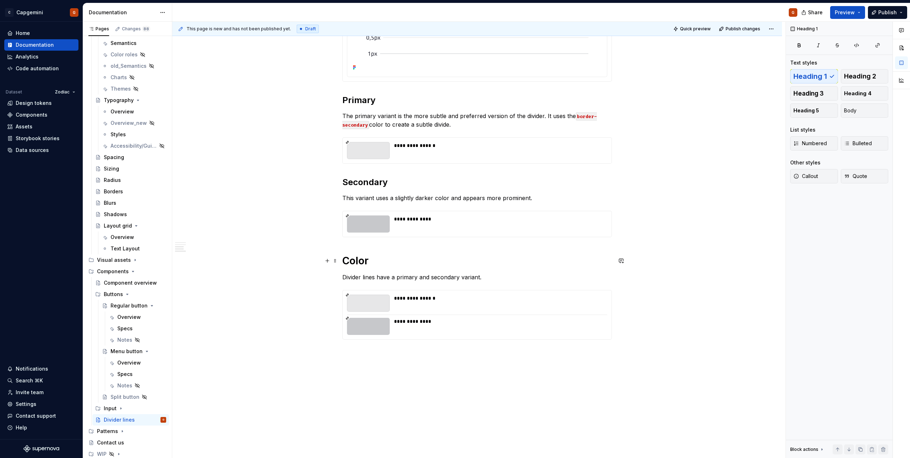
click at [346, 261] on h1 "Color" at bounding box center [477, 260] width 270 height 13
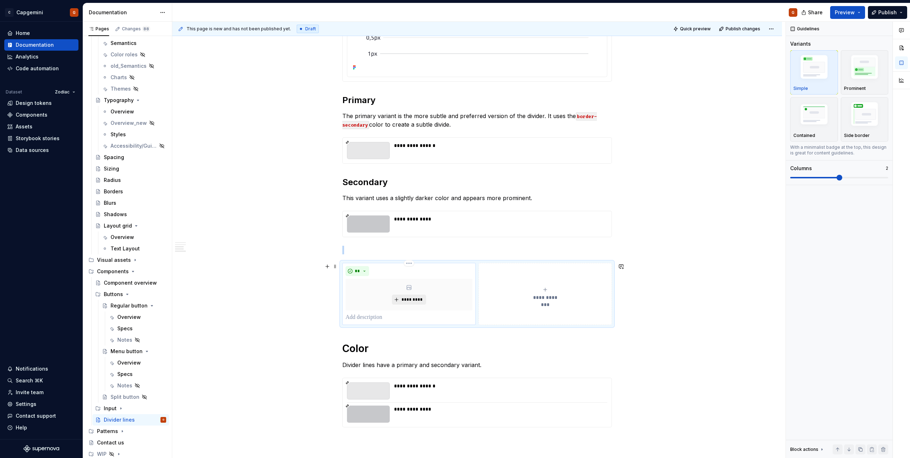
click at [415, 304] on button "*********" at bounding box center [409, 300] width 34 height 10
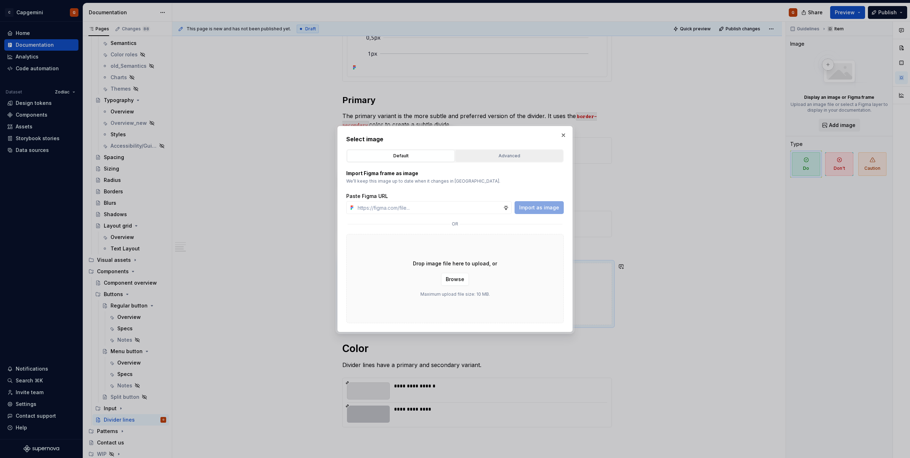
click at [500, 155] on div "Advanced" at bounding box center [509, 155] width 103 height 7
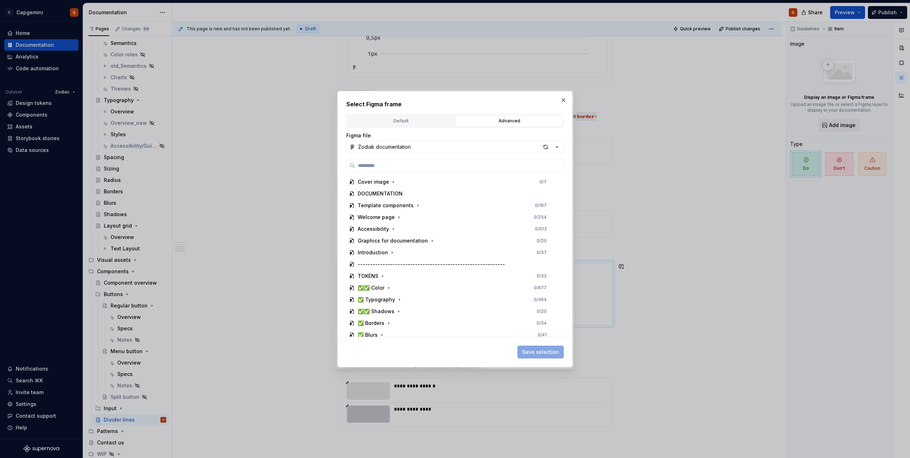
click at [545, 148] on div "button" at bounding box center [546, 147] width 10 height 10
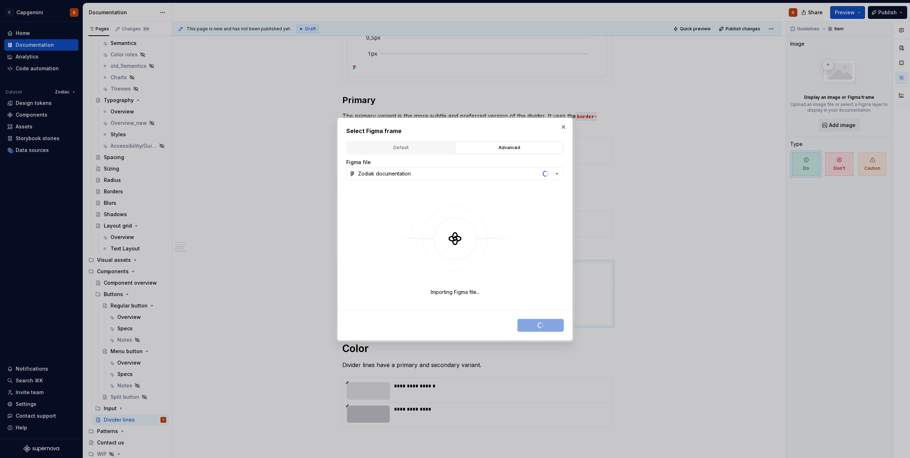
type textarea "*"
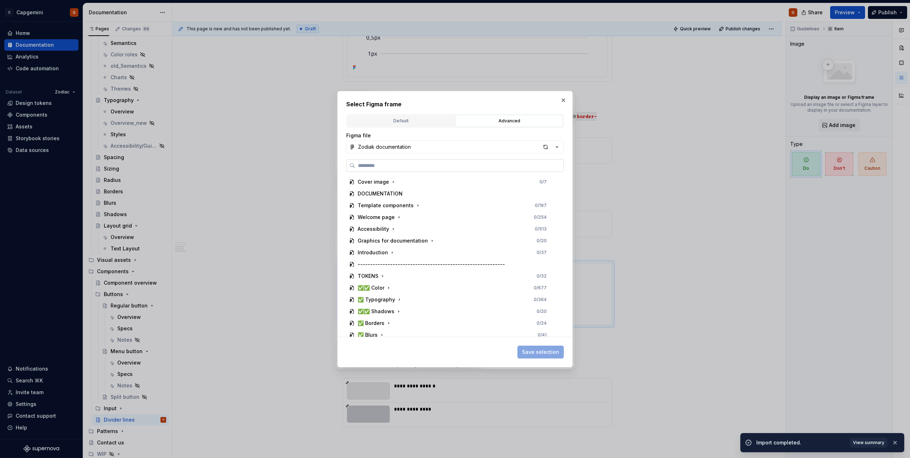
click at [426, 161] on label at bounding box center [455, 165] width 218 height 13
click at [426, 162] on input "search" at bounding box center [459, 165] width 208 height 7
type input "****"
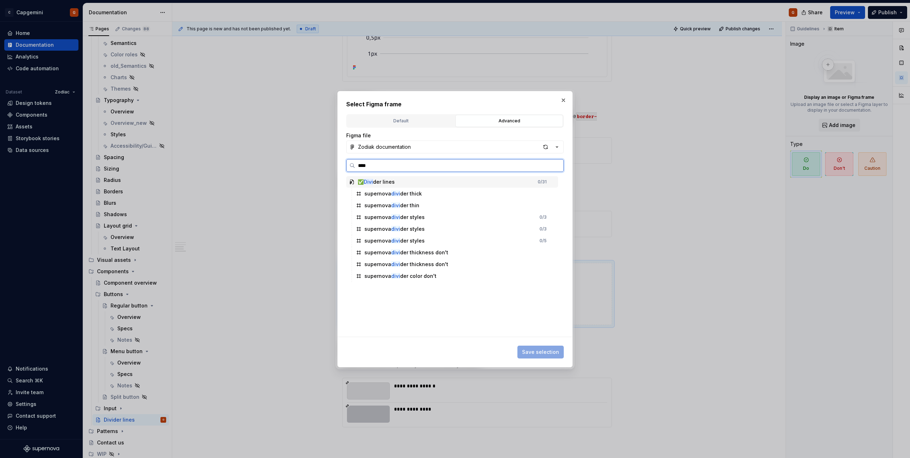
type textarea "*"
click at [454, 250] on div "supernova divi der thickness don't" at bounding box center [455, 252] width 205 height 11
click at [446, 280] on div "supernova divi der color don't" at bounding box center [455, 275] width 205 height 11
click at [452, 249] on div "supernova divi der thickness don't" at bounding box center [455, 252] width 205 height 11
click at [544, 354] on span "Save selection" at bounding box center [540, 352] width 37 height 7
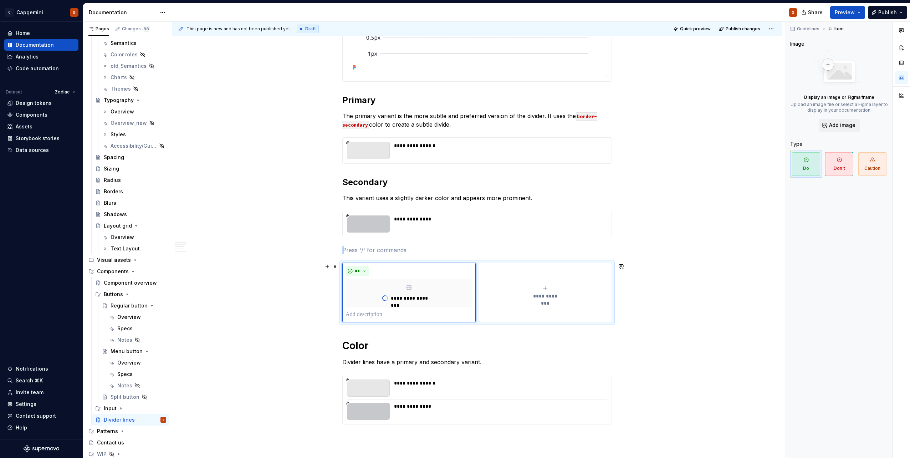
click at [533, 295] on span "**********" at bounding box center [545, 296] width 33 height 7
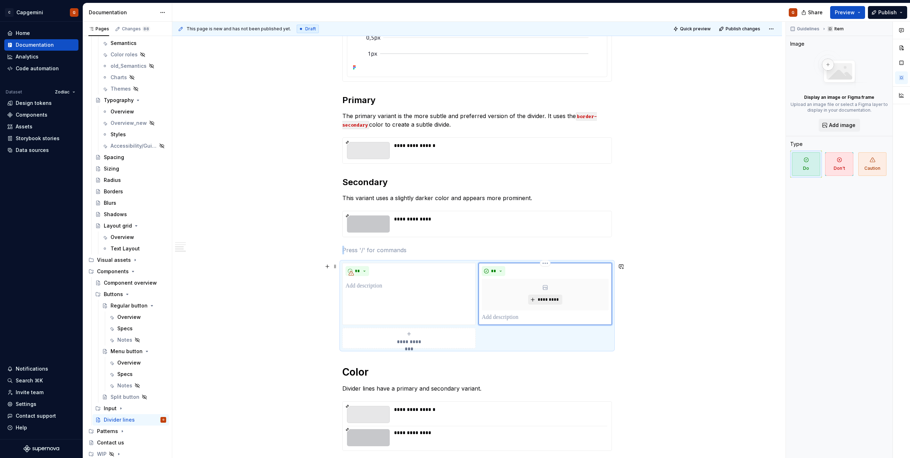
click at [541, 299] on span "*********" at bounding box center [548, 300] width 22 height 6
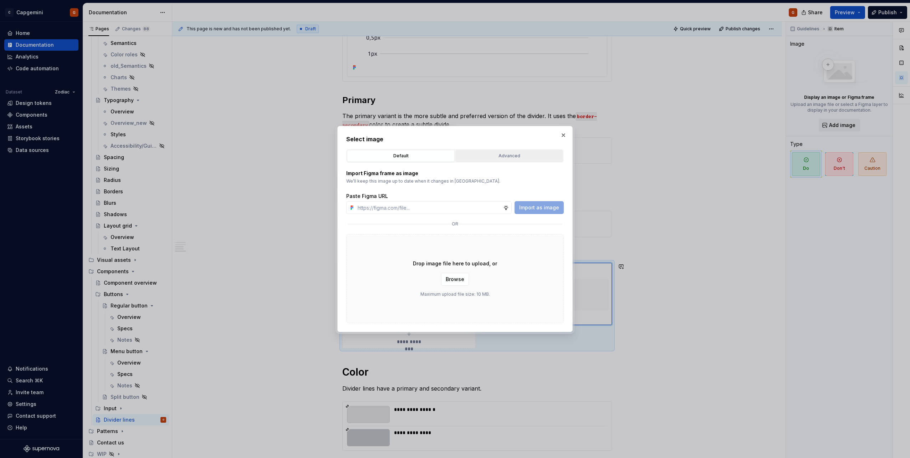
click at [482, 156] on div "Advanced" at bounding box center [509, 155] width 103 height 7
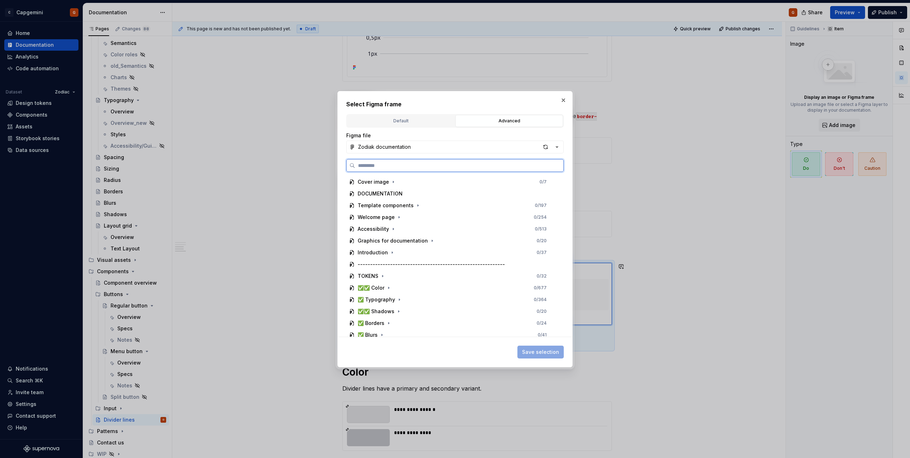
click at [436, 167] on input "search" at bounding box center [459, 165] width 208 height 7
type input "*****"
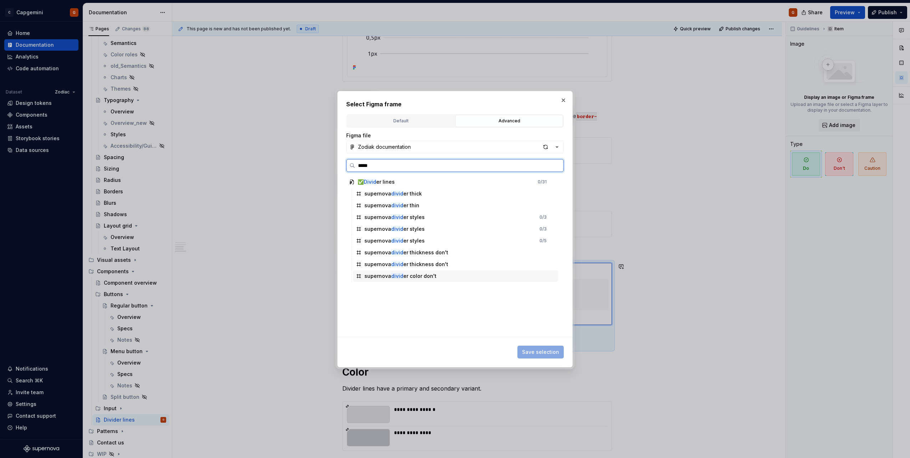
click at [443, 274] on div "supernova divid er color don't" at bounding box center [455, 275] width 205 height 11
click at [547, 354] on span "Save selection" at bounding box center [540, 352] width 37 height 7
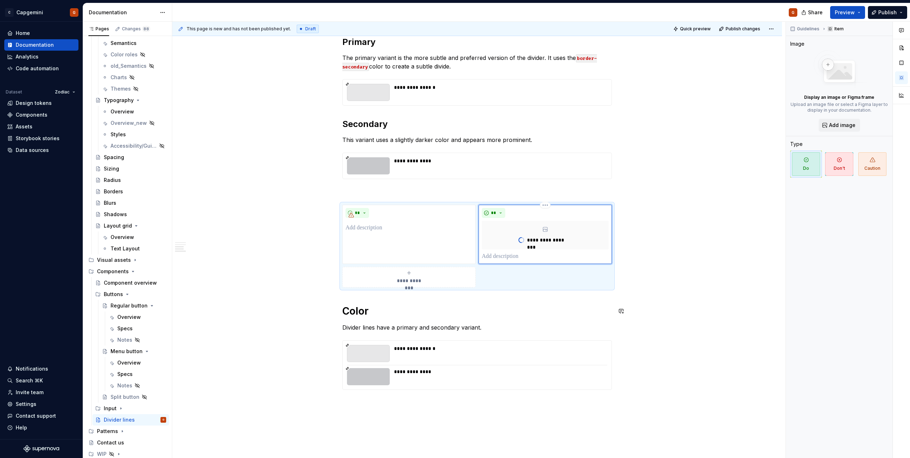
scroll to position [348, 0]
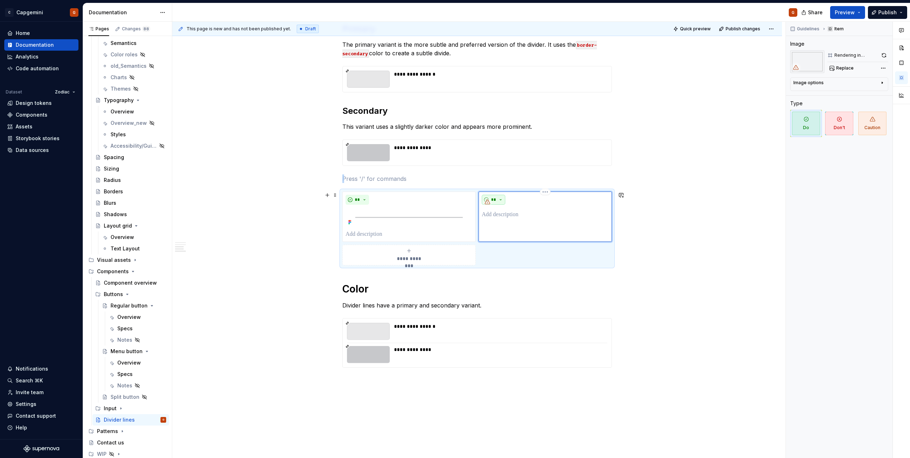
click at [503, 201] on button "**" at bounding box center [494, 200] width 24 height 10
click at [508, 224] on div "Don't" at bounding box center [510, 225] width 13 height 7
click at [364, 200] on button "**" at bounding box center [358, 200] width 24 height 10
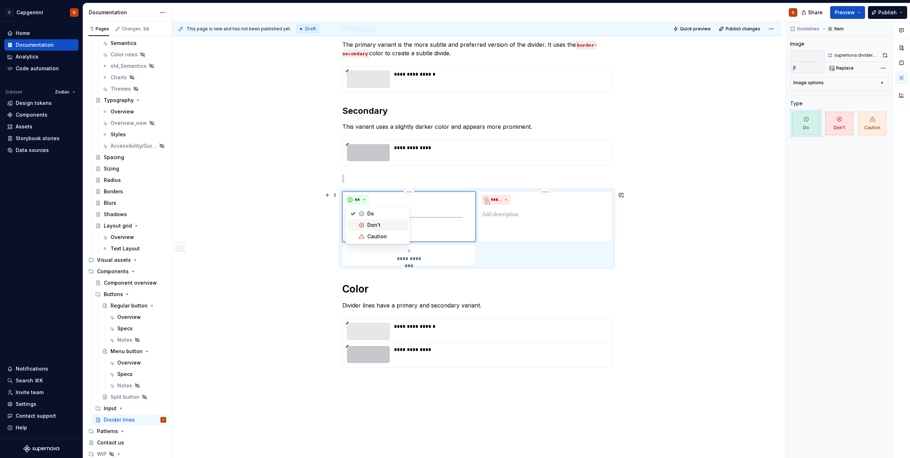
click at [376, 223] on div "Don't" at bounding box center [373, 225] width 13 height 7
click at [387, 230] on p at bounding box center [409, 234] width 127 height 9
type textarea "*"
click at [504, 215] on p at bounding box center [545, 214] width 127 height 9
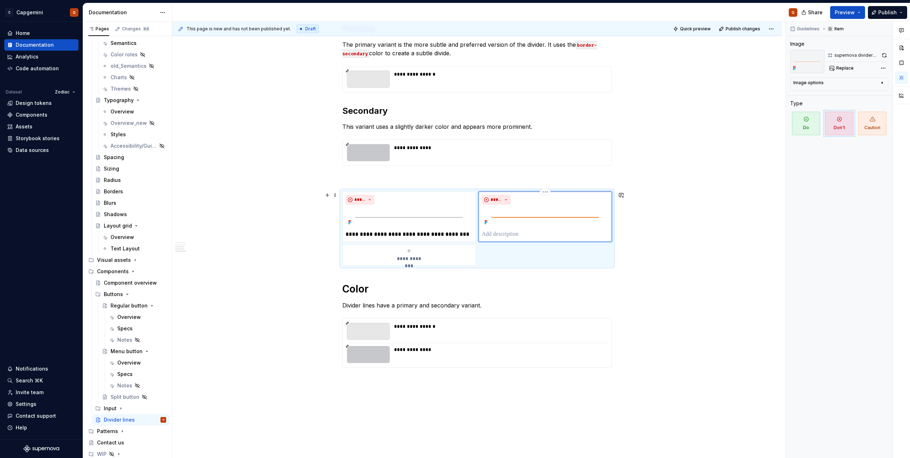
type textarea "*"
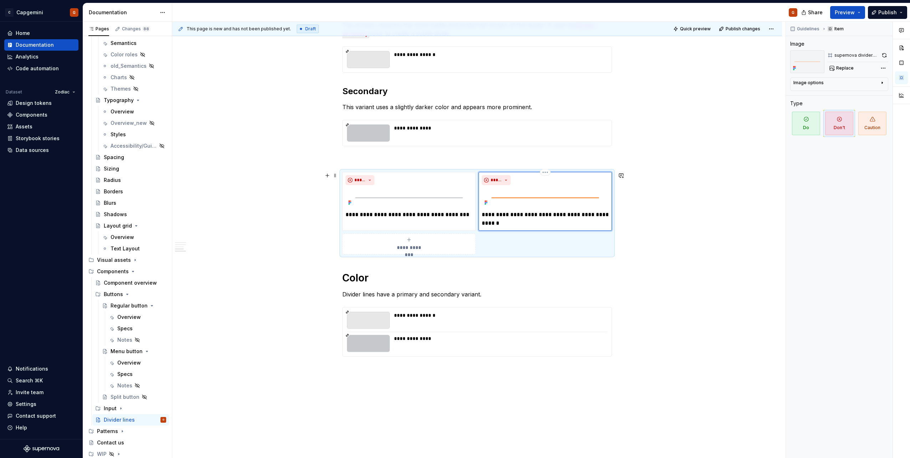
click at [557, 201] on img at bounding box center [545, 198] width 127 height 20
drag, startPoint x: 882, startPoint y: 56, endPoint x: 864, endPoint y: 62, distance: 19.2
click at [882, 56] on button "button" at bounding box center [884, 55] width 7 height 10
click at [466, 205] on img at bounding box center [409, 198] width 127 height 20
click at [890, 52] on div "Guidelines Item Image supernova divider thickness don't Replace Image options A…" at bounding box center [839, 240] width 107 height 437
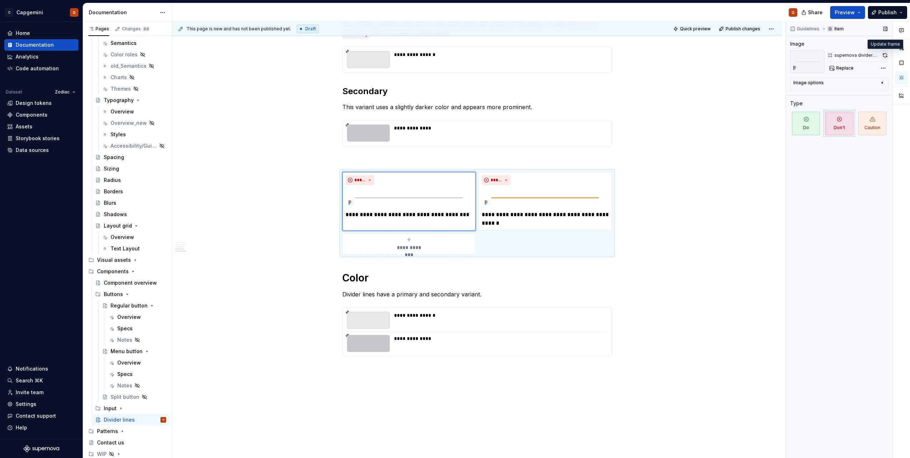
click at [885, 55] on button "button" at bounding box center [885, 55] width 7 height 10
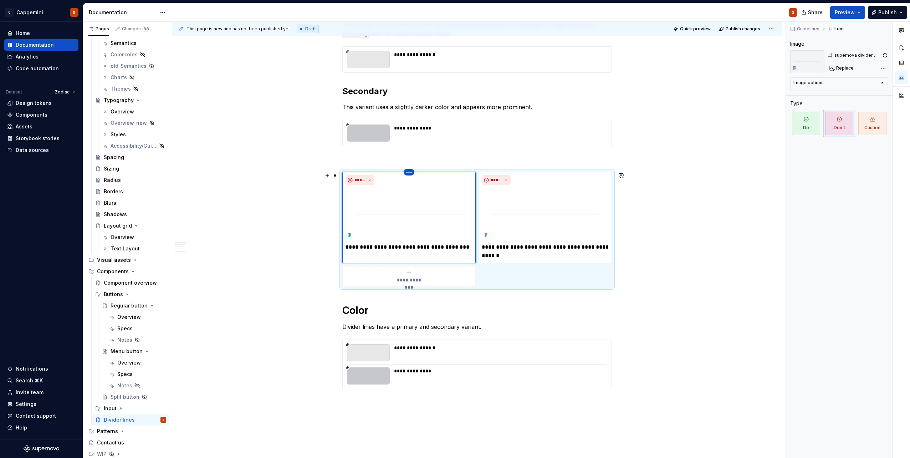
click at [409, 173] on html "C Capgemini G Home Documentation Analytics Code automation Dataset Zodiac Desig…" at bounding box center [455, 229] width 910 height 458
click at [381, 222] on html "C Capgemini G Home Documentation Analytics Code automation Dataset Zodiac Desig…" at bounding box center [455, 229] width 910 height 458
click at [883, 55] on button "button" at bounding box center [885, 55] width 7 height 10
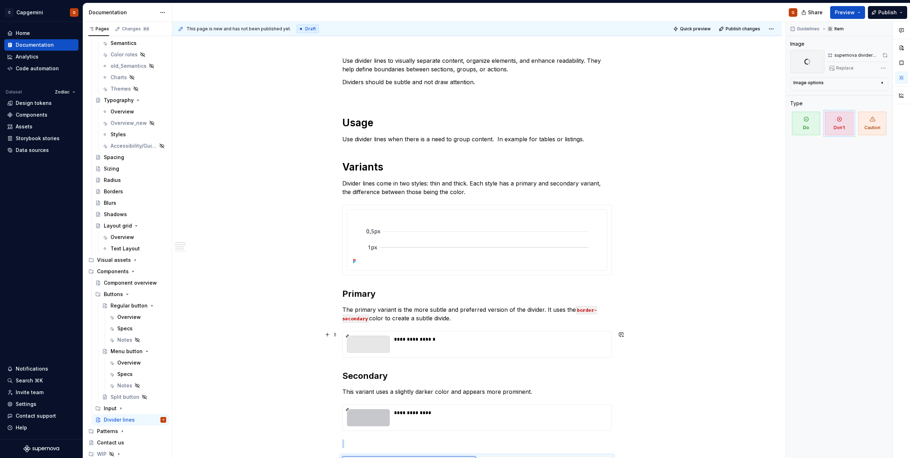
scroll to position [82, 0]
type textarea "*"
